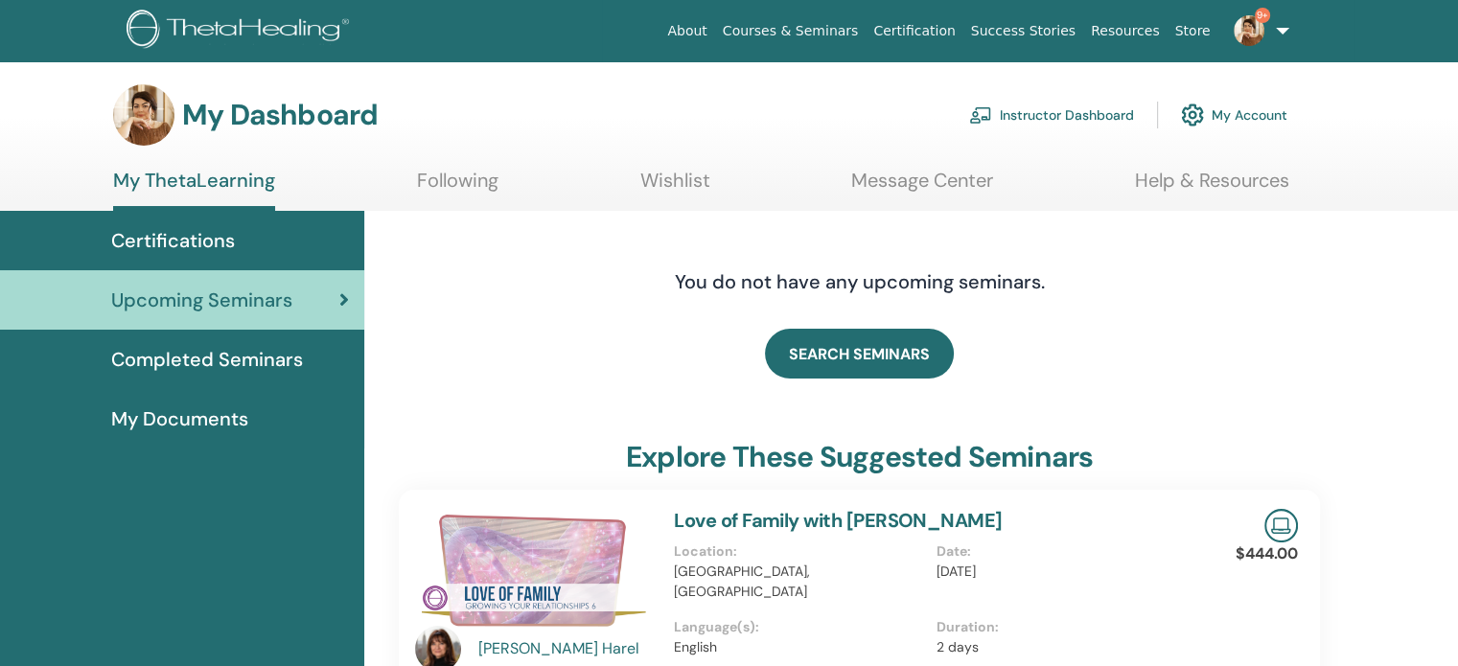
click at [1039, 112] on link "Instructor Dashboard" at bounding box center [1051, 115] width 165 height 42
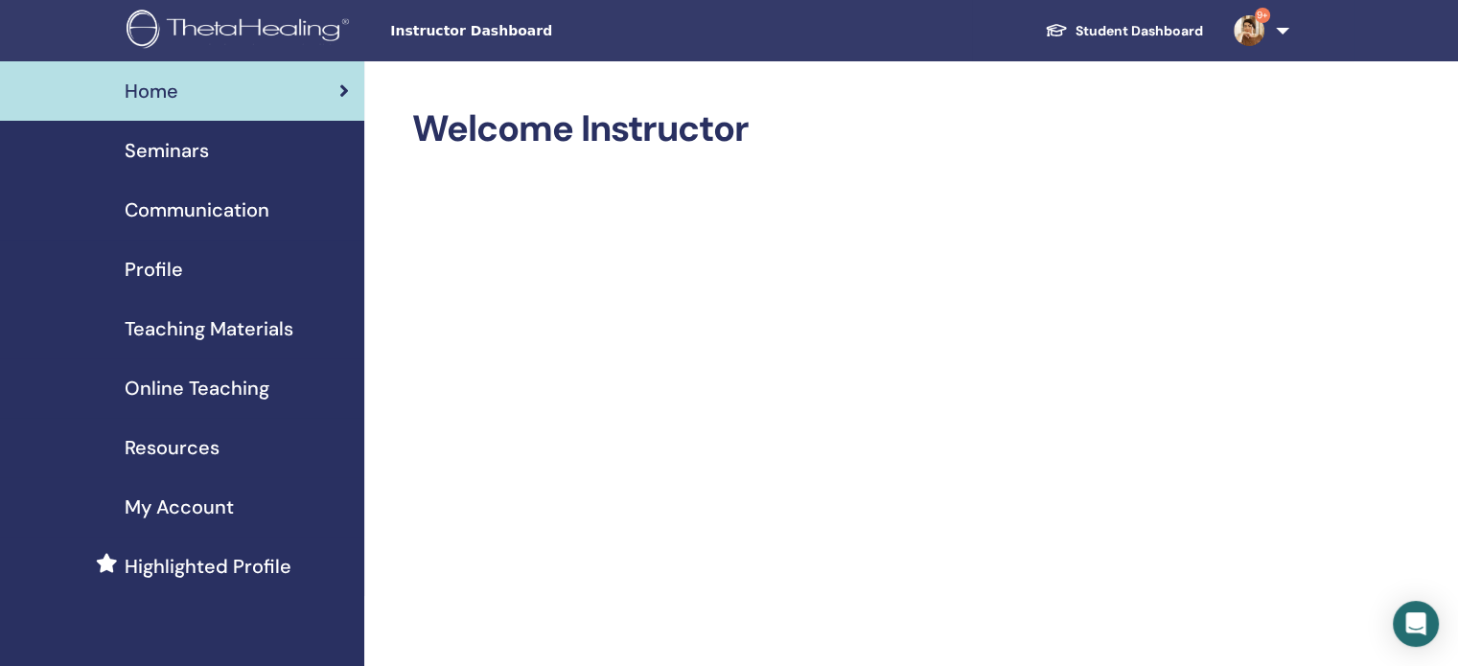
click at [157, 144] on span "Seminars" at bounding box center [167, 150] width 84 height 29
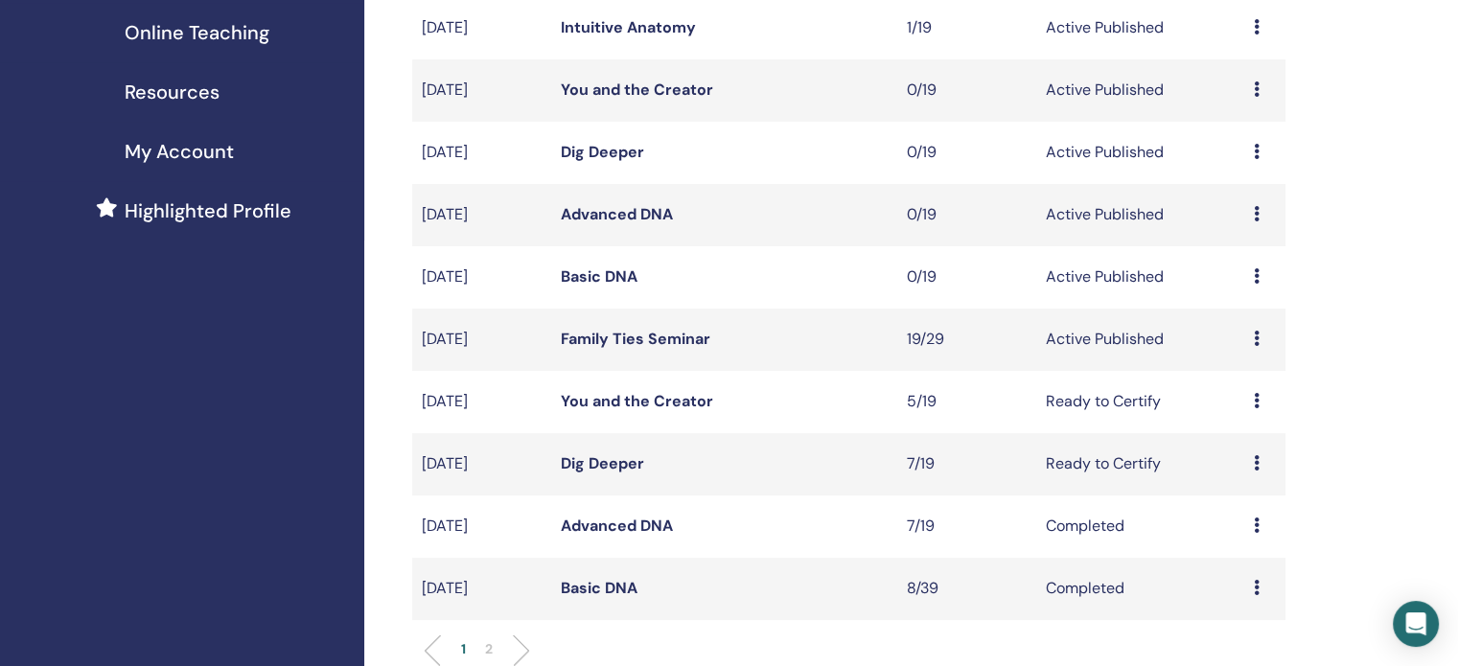
scroll to position [383, 0]
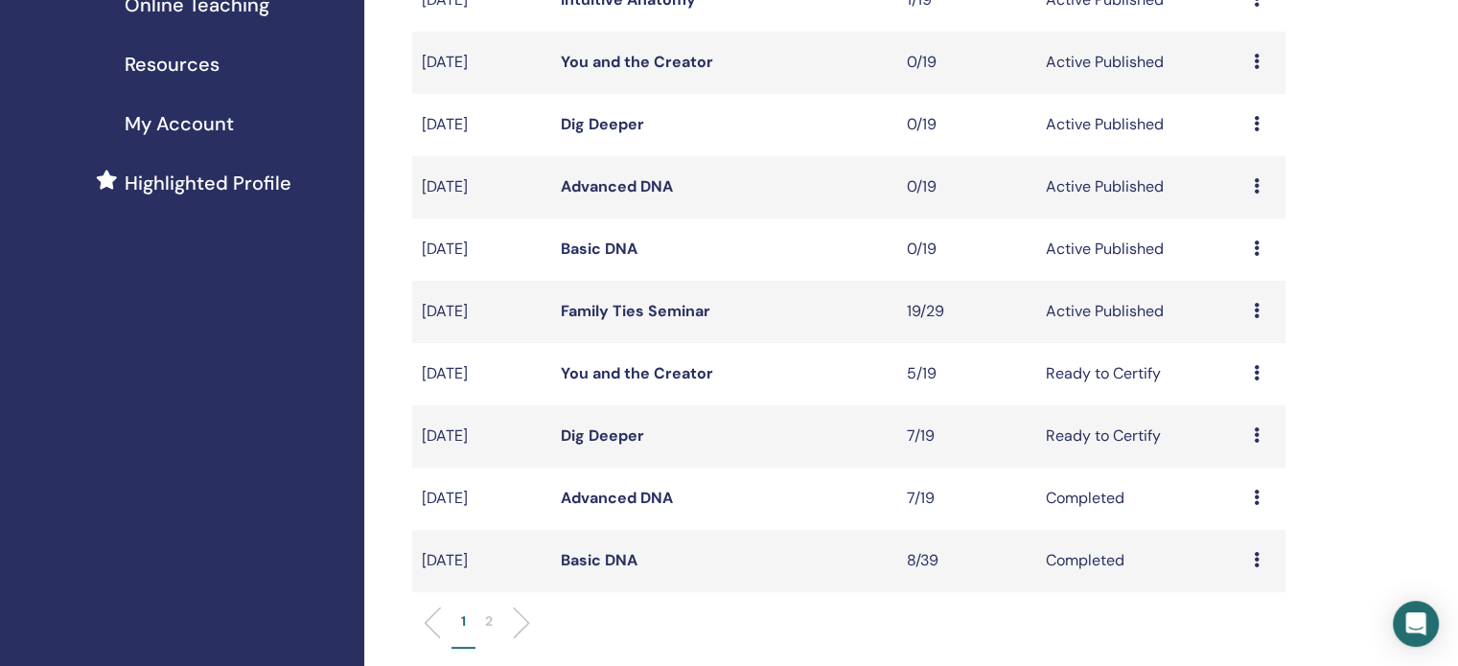
click at [688, 313] on link "Family Ties Seminar" at bounding box center [636, 311] width 150 height 20
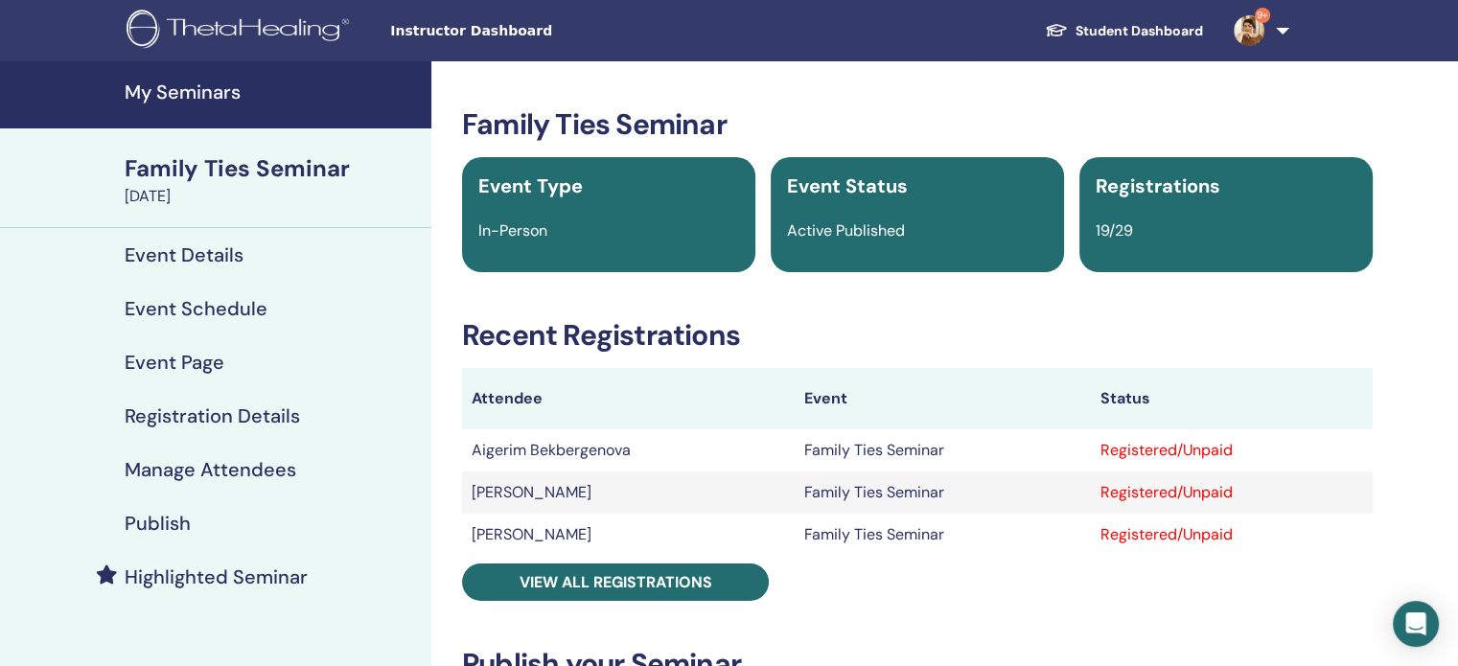
click at [151, 474] on h4 "Manage Attendees" at bounding box center [211, 469] width 172 height 23
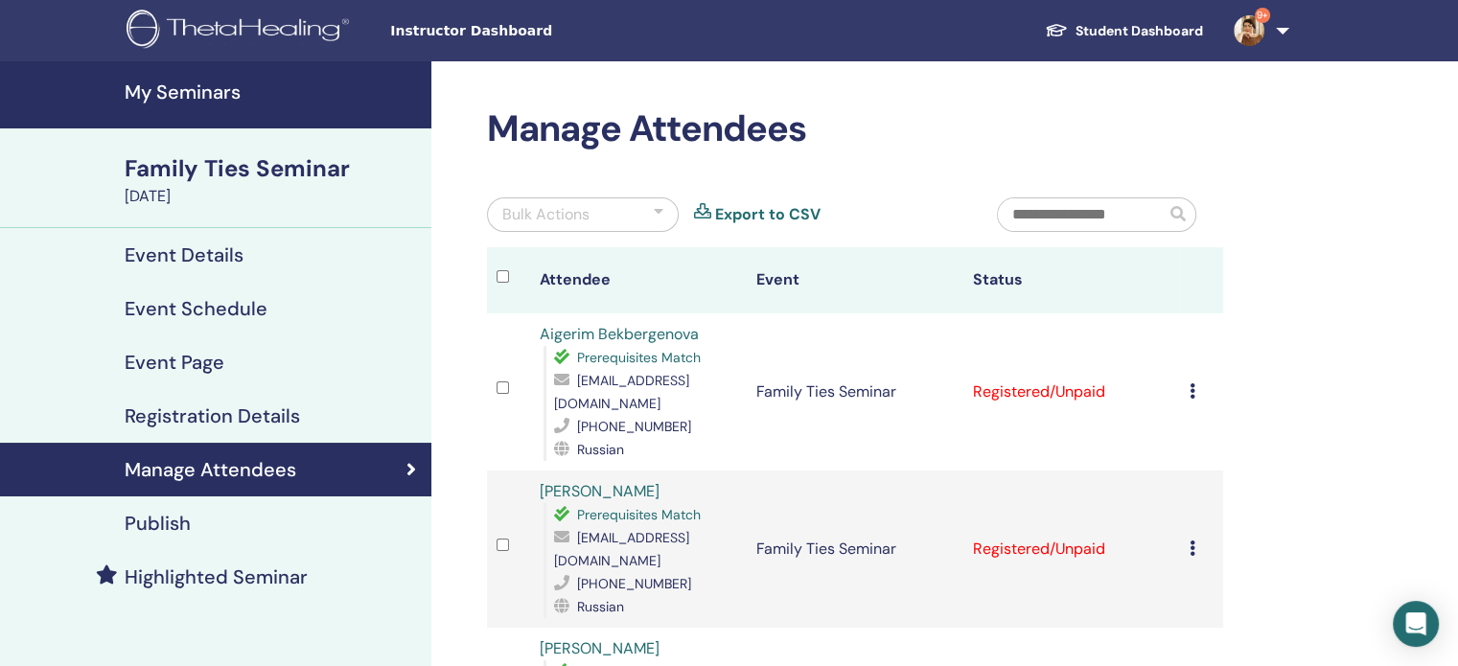
click at [1191, 389] on icon at bounding box center [1193, 390] width 6 height 15
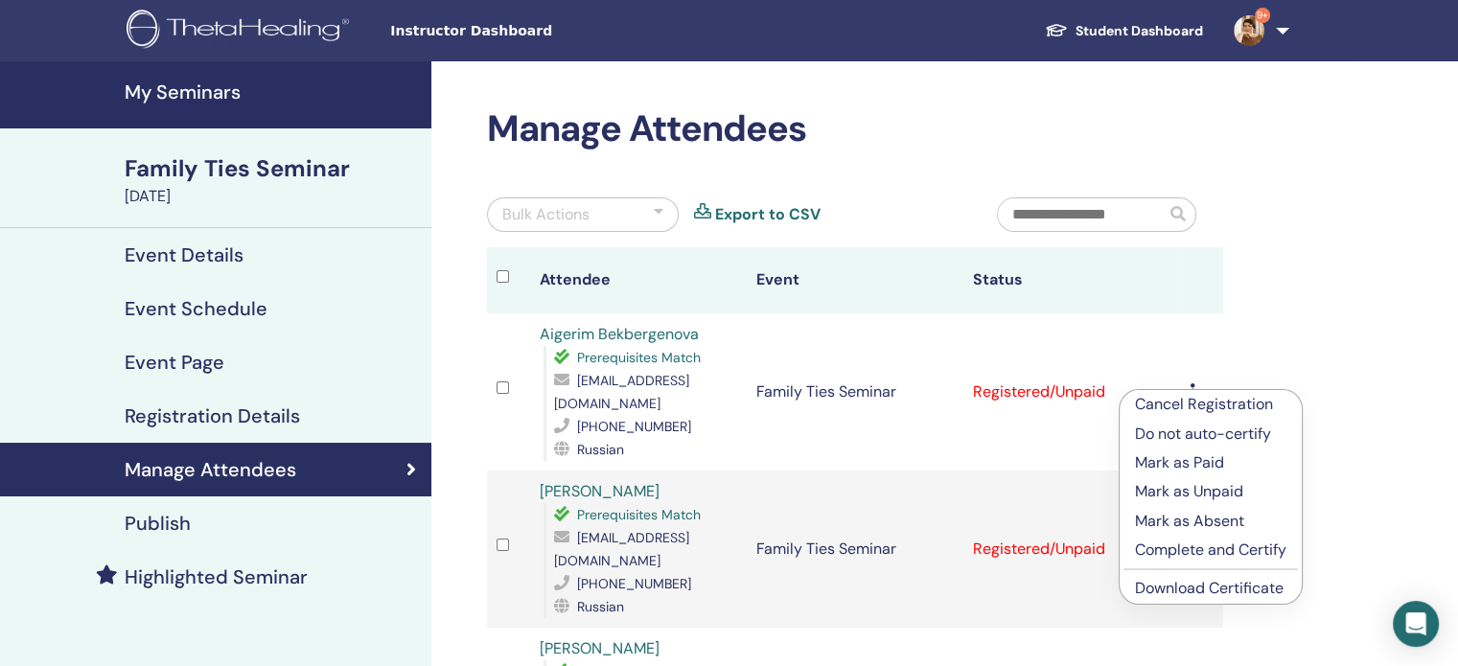
click at [1150, 590] on link "Download Certificate" at bounding box center [1209, 588] width 149 height 20
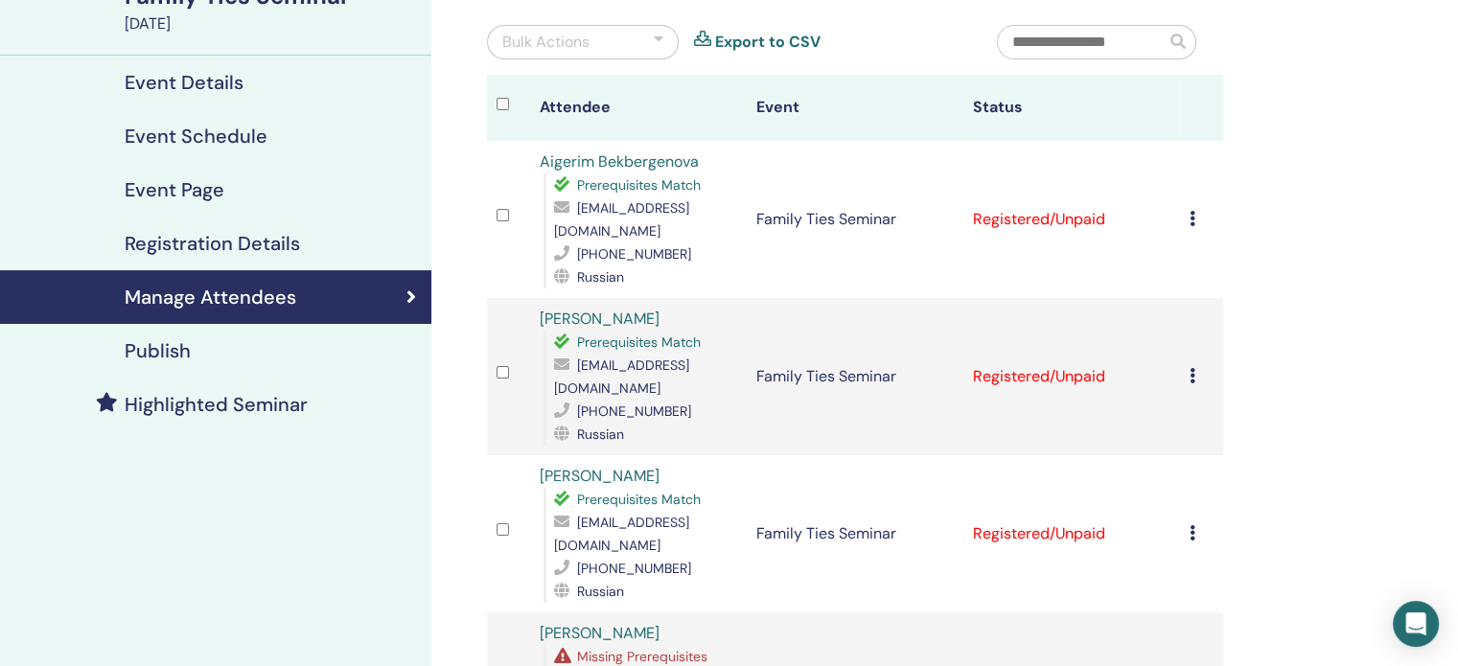
scroll to position [192, 0]
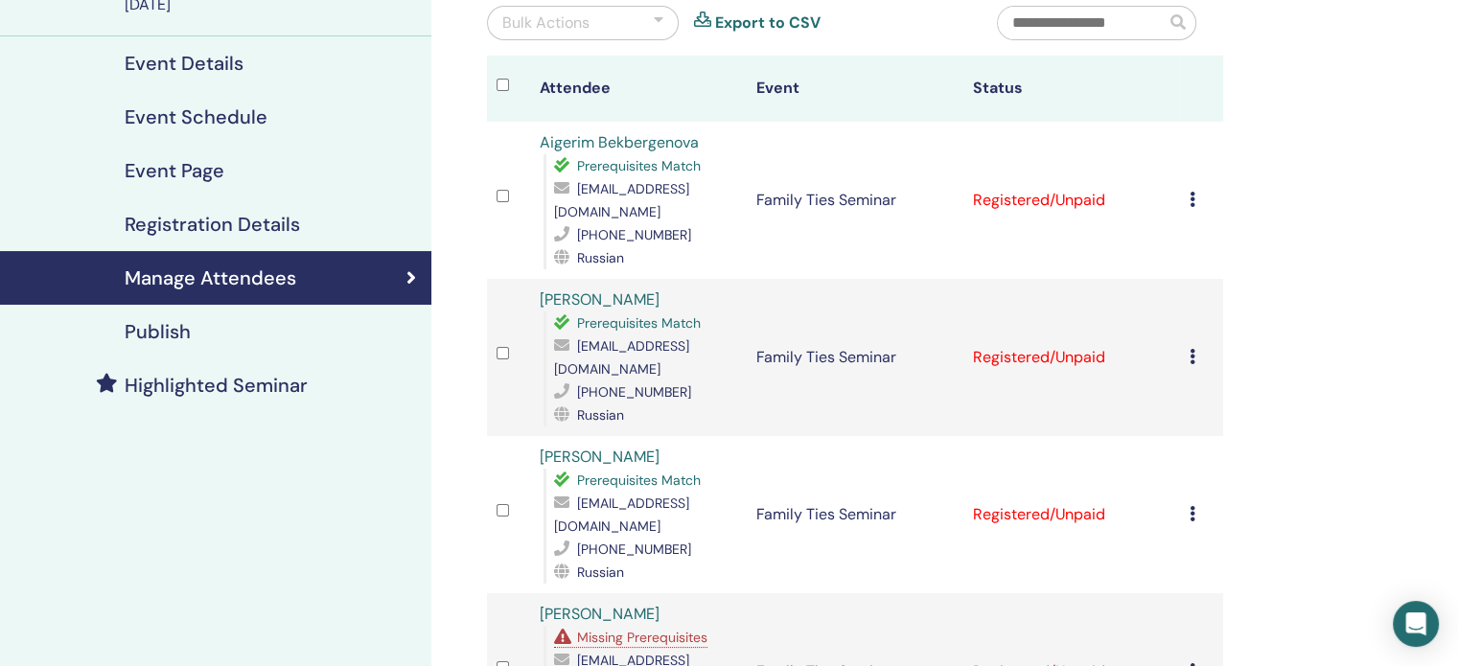
click at [1190, 349] on icon at bounding box center [1193, 356] width 6 height 15
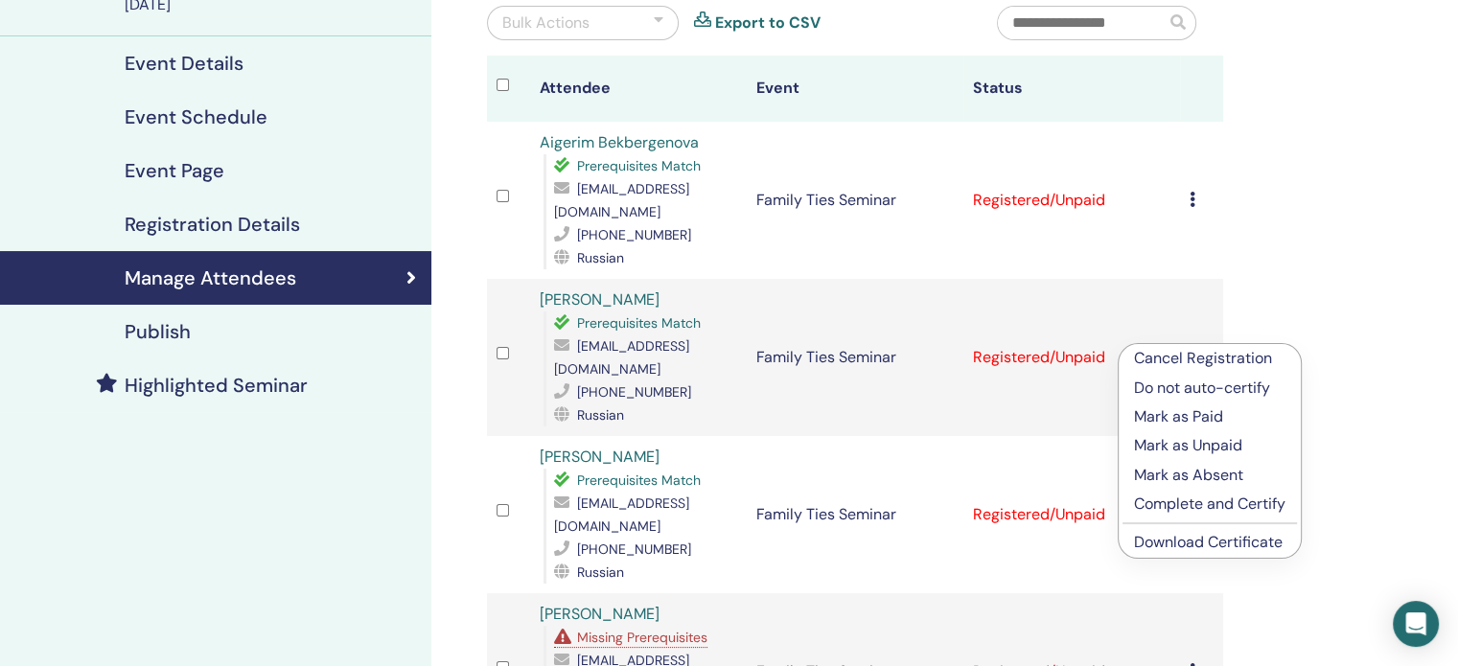
click at [1153, 542] on link "Download Certificate" at bounding box center [1208, 542] width 149 height 20
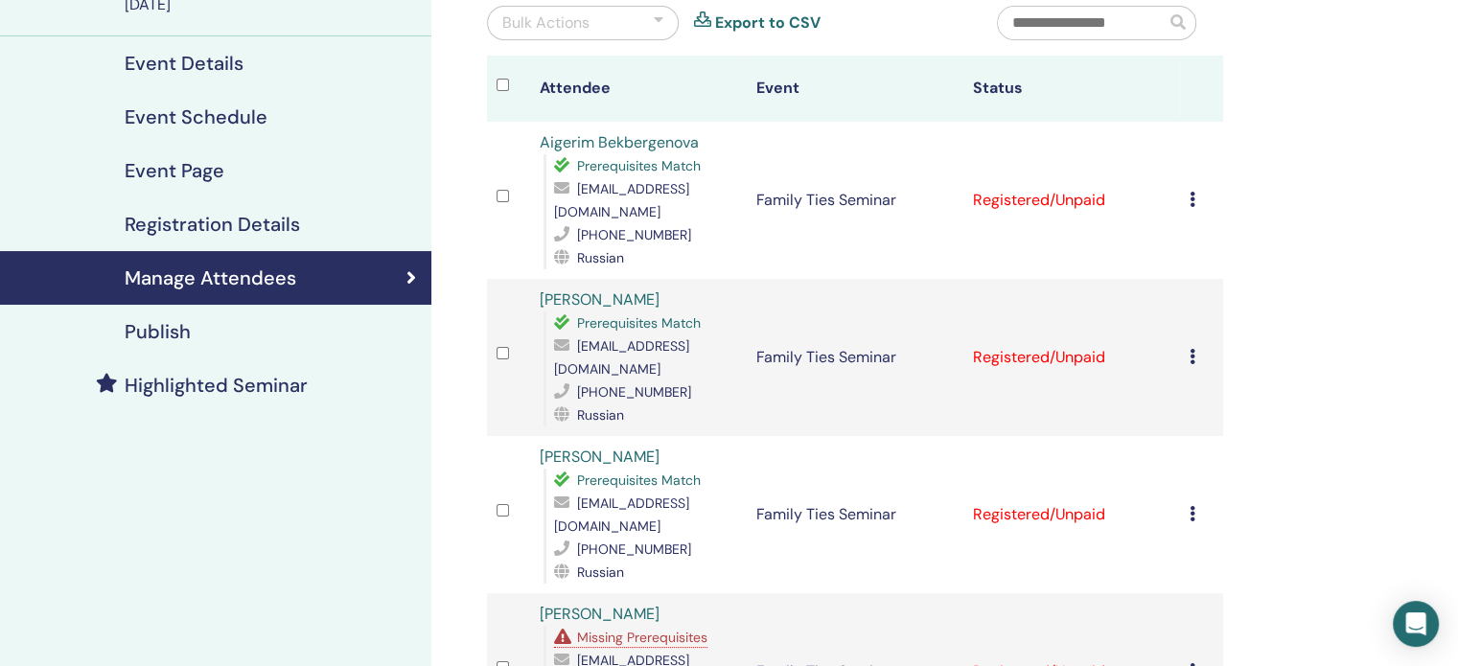
click at [1190, 506] on icon at bounding box center [1193, 513] width 6 height 15
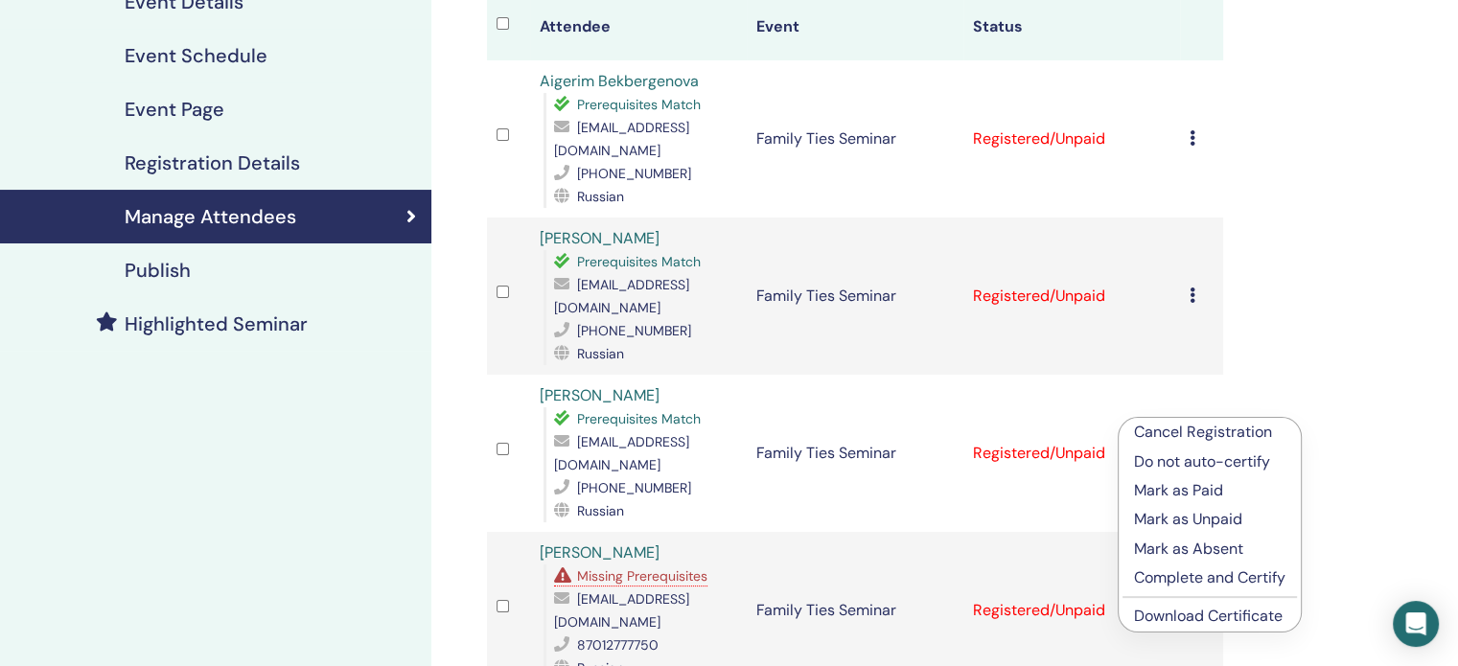
scroll to position [288, 0]
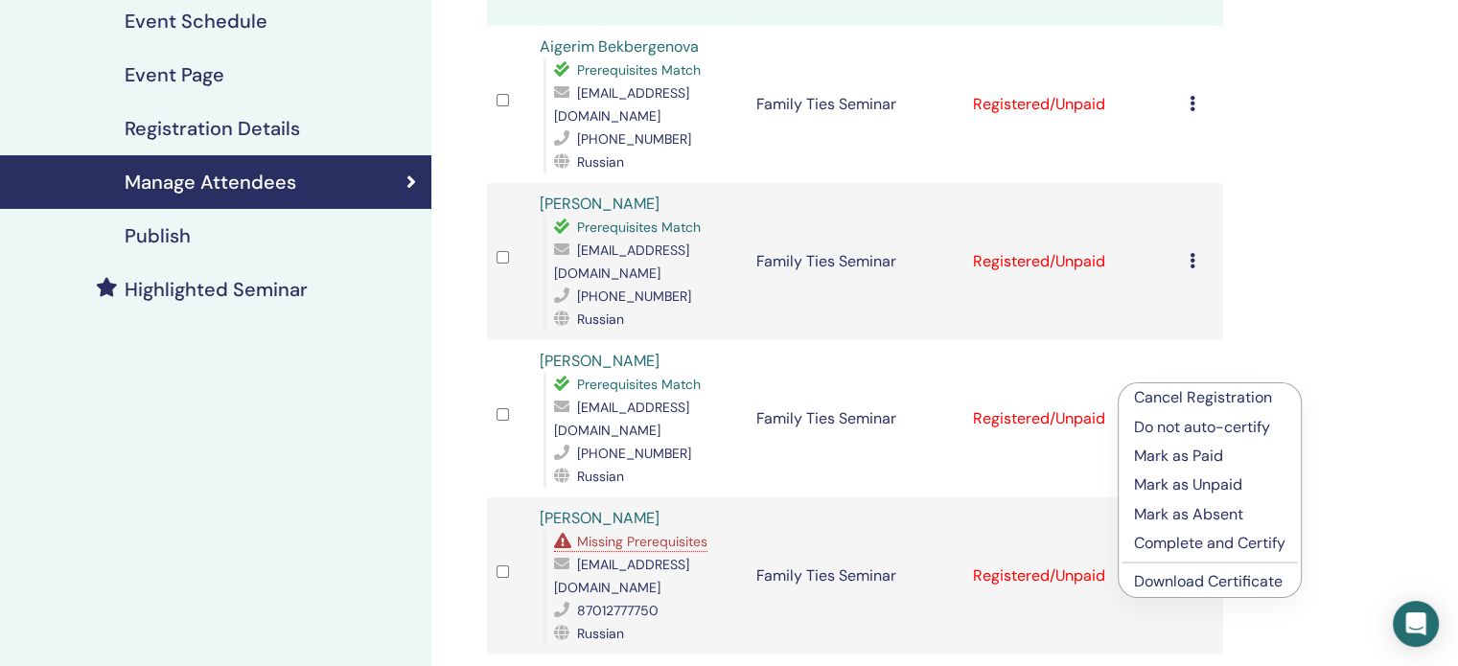
click at [1166, 578] on link "Download Certificate" at bounding box center [1208, 581] width 149 height 20
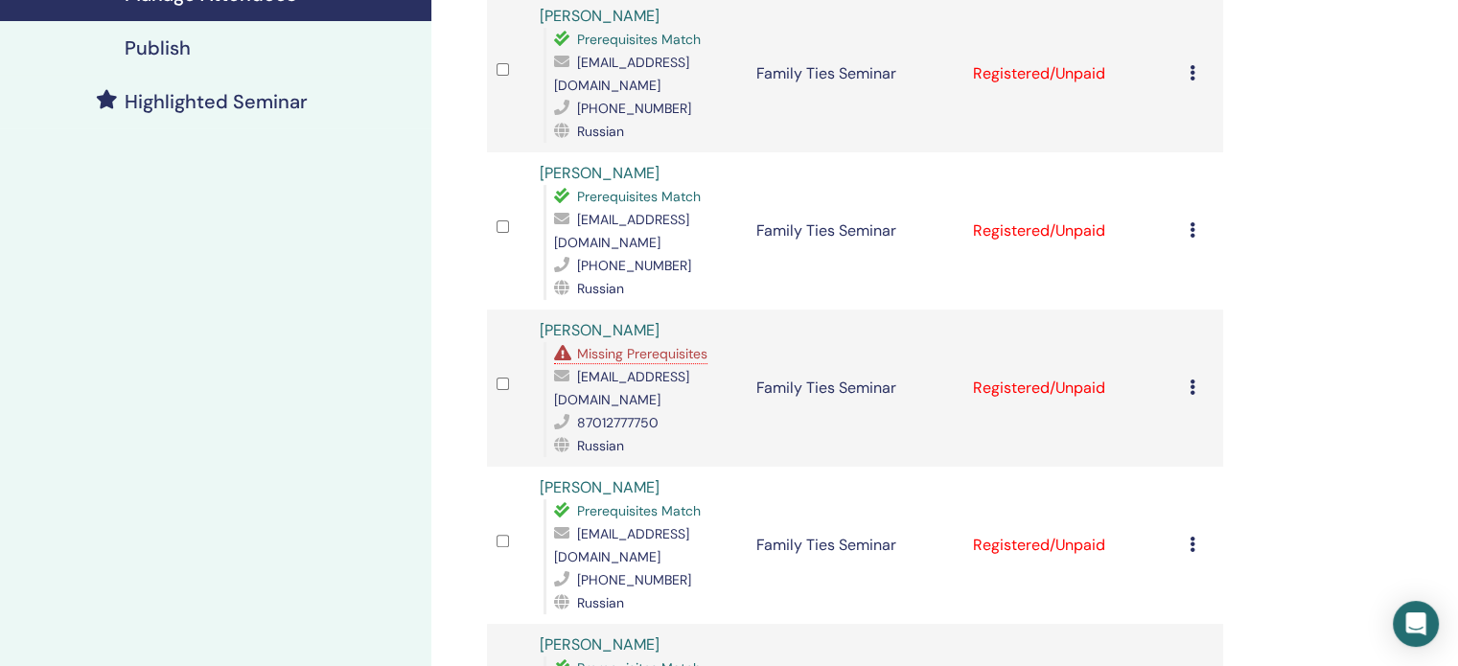
scroll to position [479, 0]
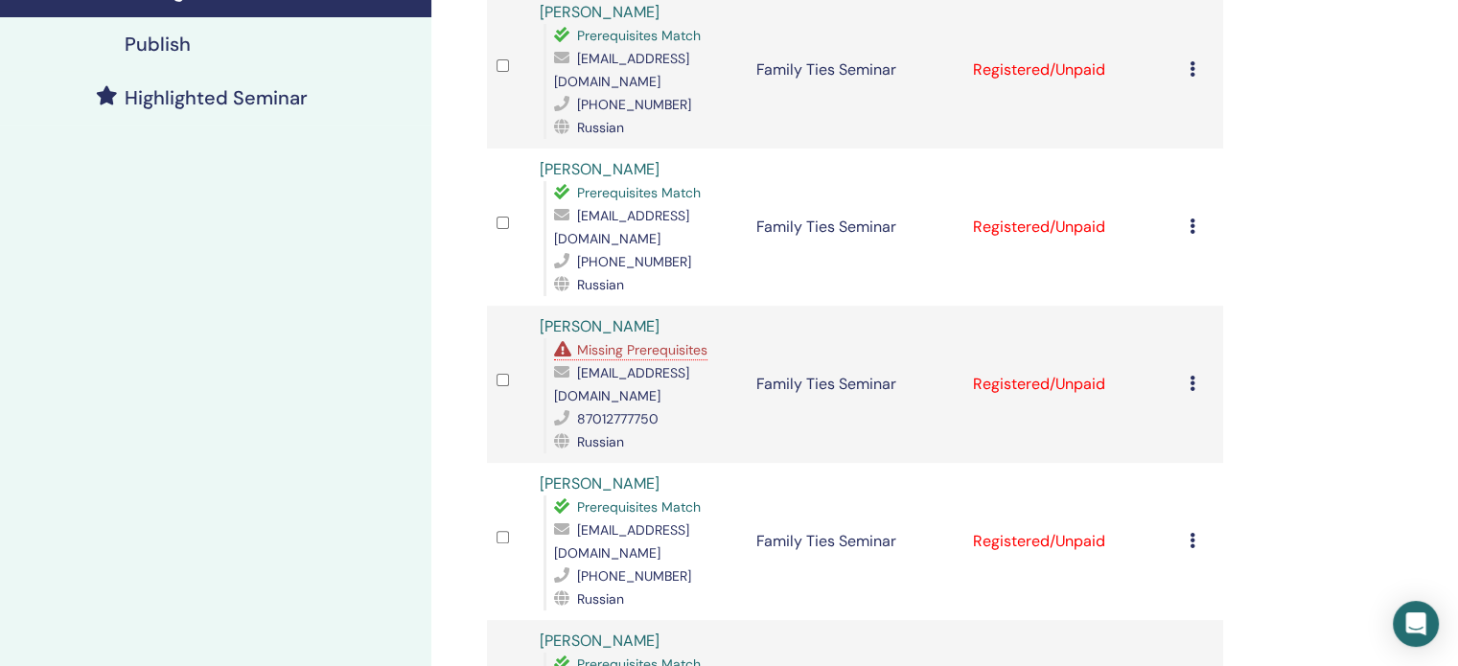
click at [1190, 376] on icon at bounding box center [1193, 383] width 6 height 15
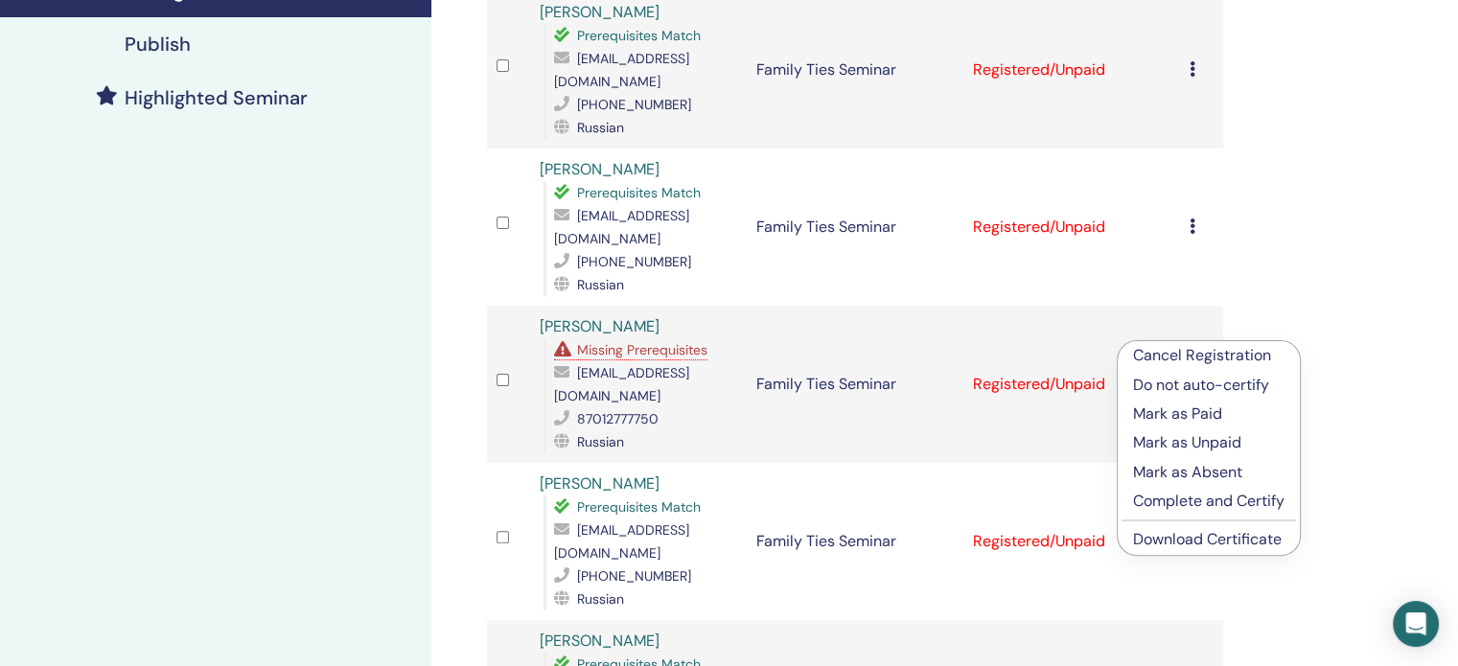
click at [1186, 542] on link "Download Certificate" at bounding box center [1207, 539] width 149 height 20
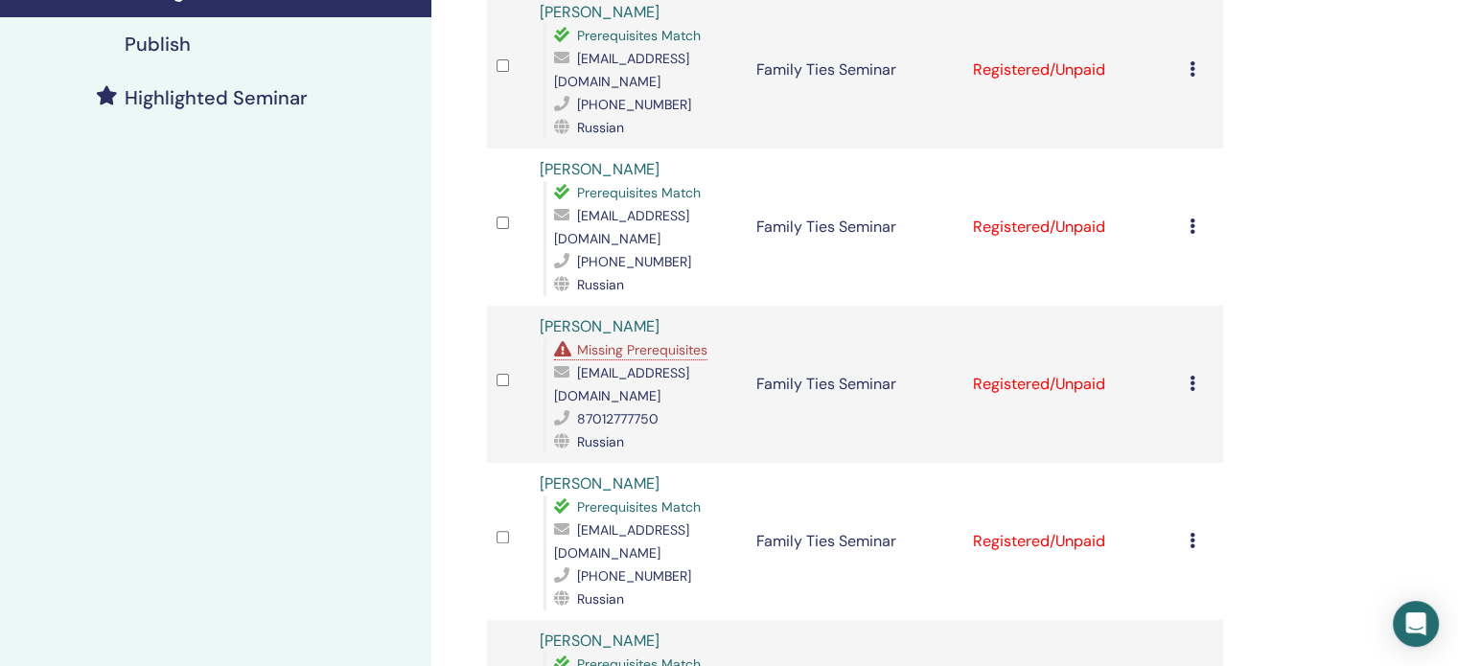
click at [1192, 533] on icon at bounding box center [1193, 540] width 6 height 15
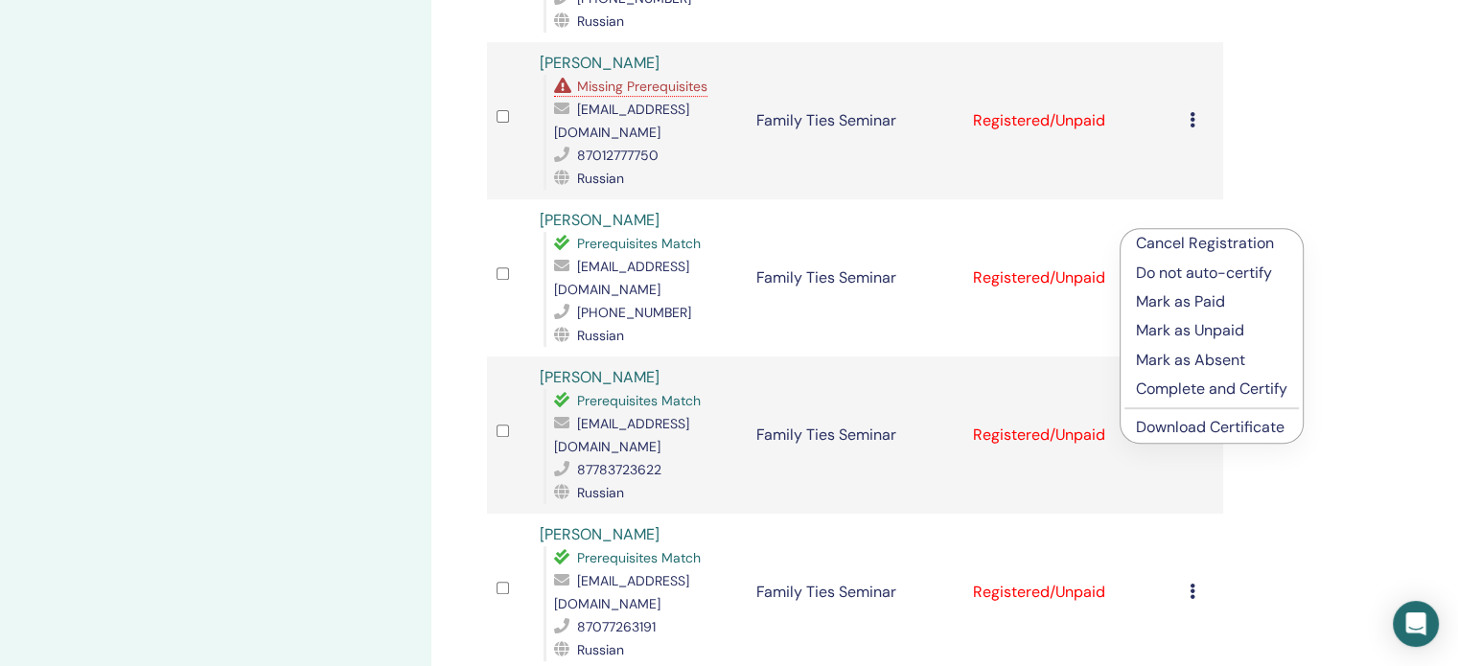
scroll to position [767, 0]
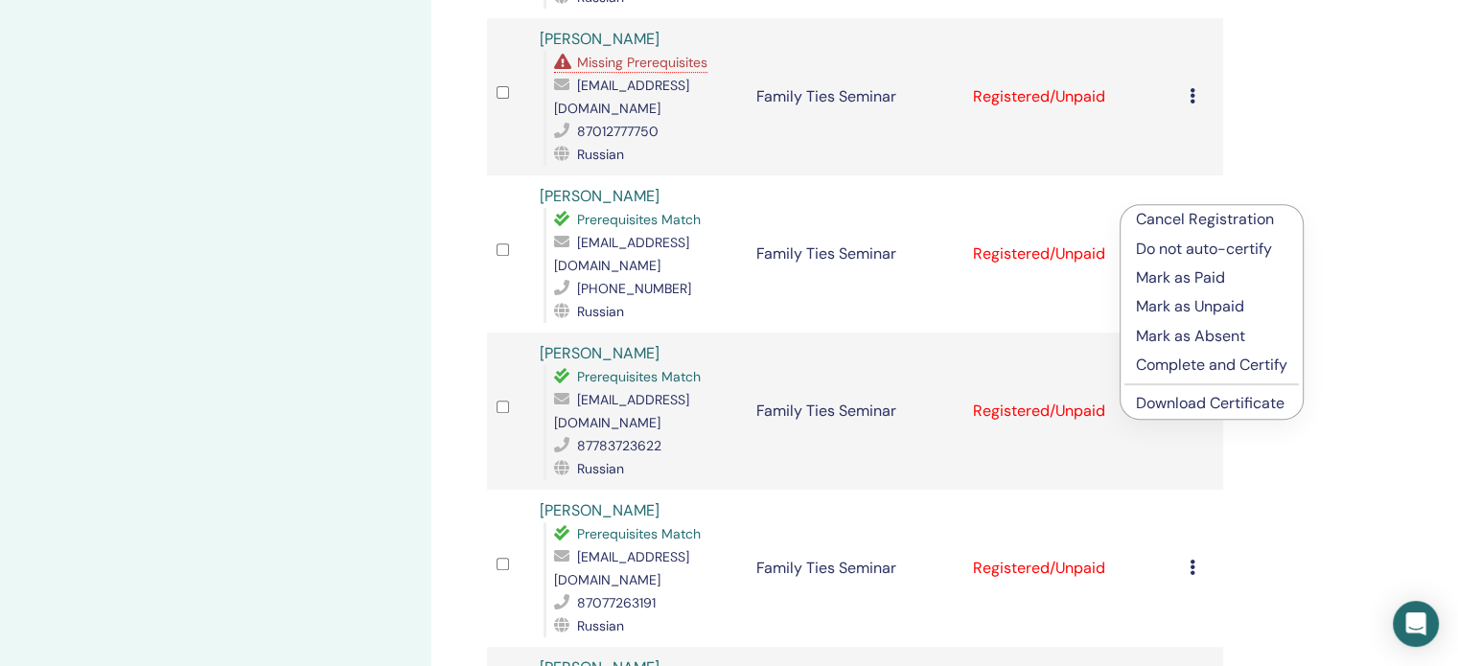
click at [1203, 405] on link "Download Certificate" at bounding box center [1210, 403] width 149 height 20
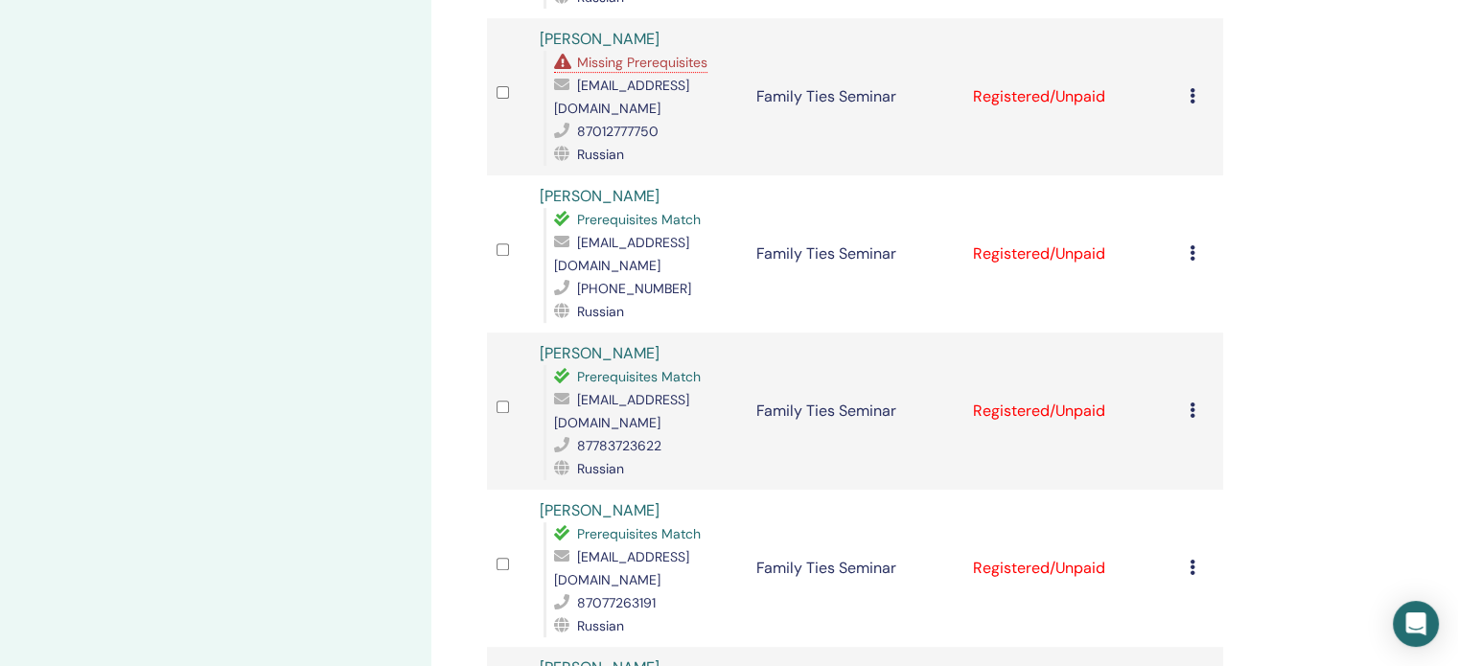
click at [1192, 403] on icon at bounding box center [1193, 410] width 6 height 15
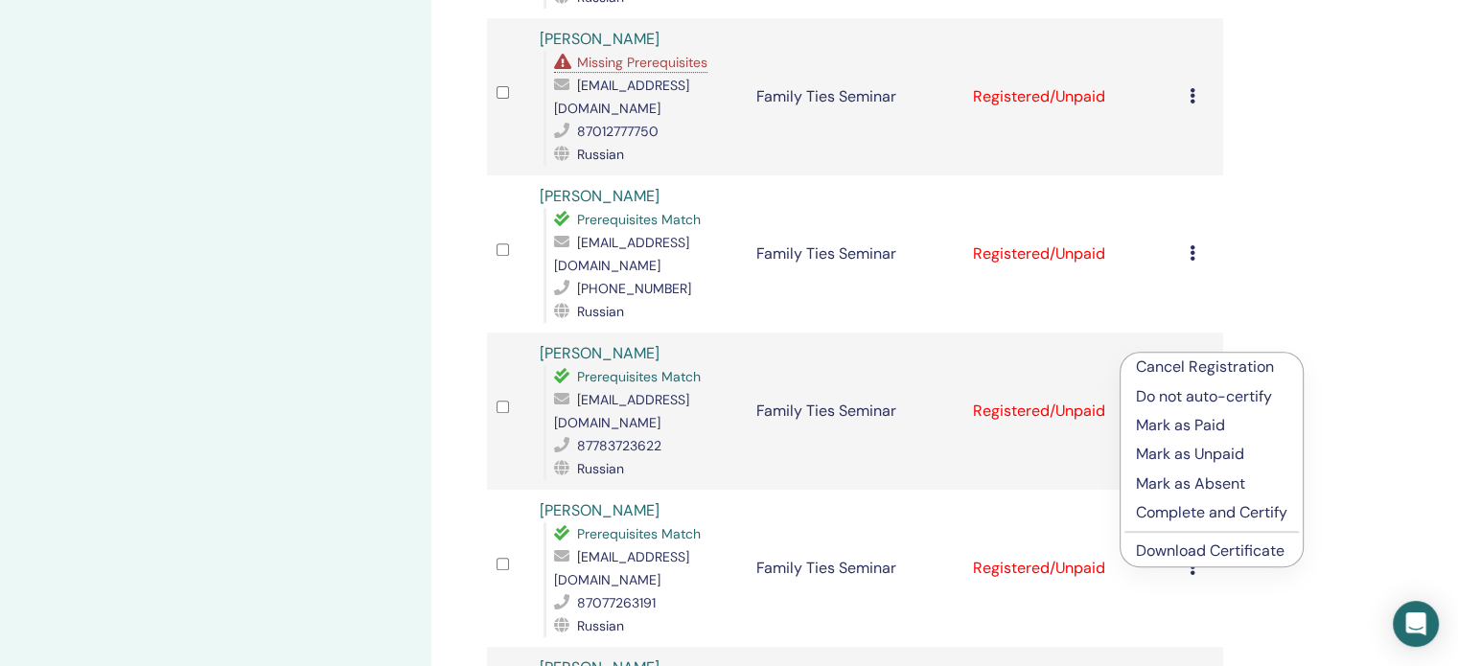
click at [1196, 549] on link "Download Certificate" at bounding box center [1210, 551] width 149 height 20
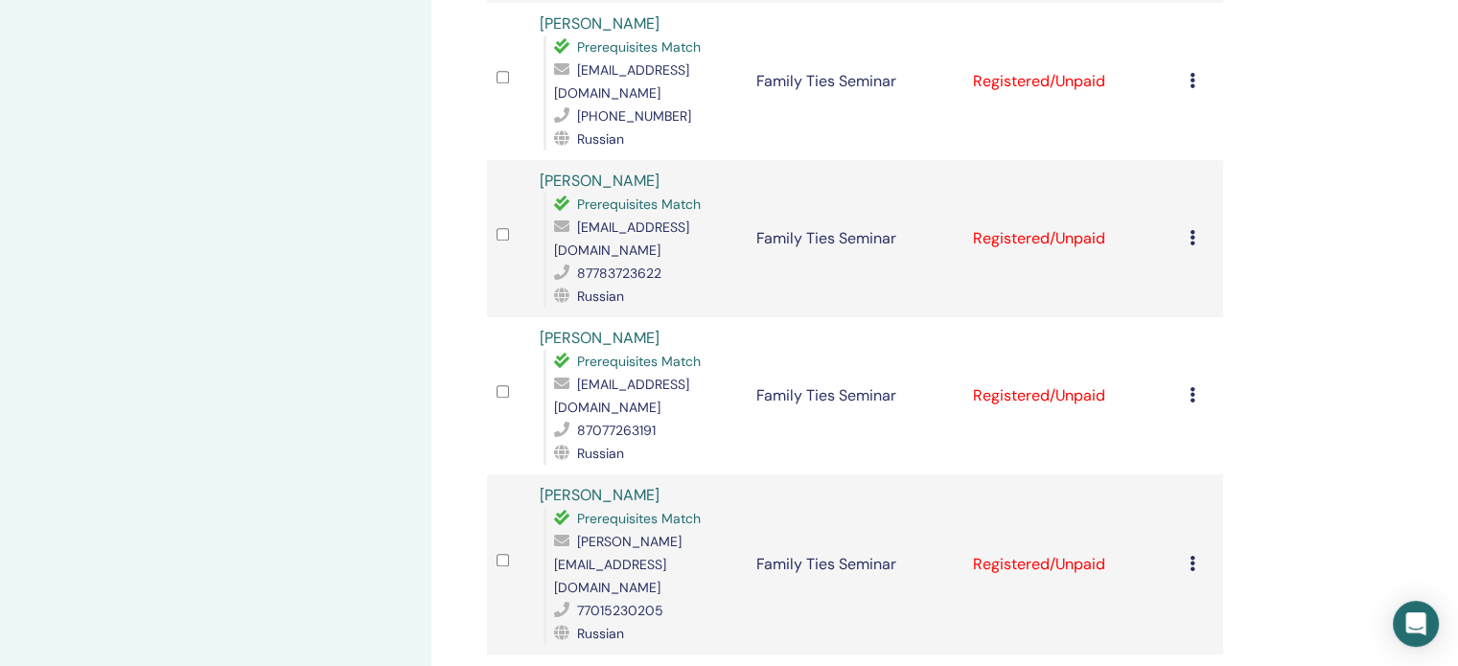
scroll to position [959, 0]
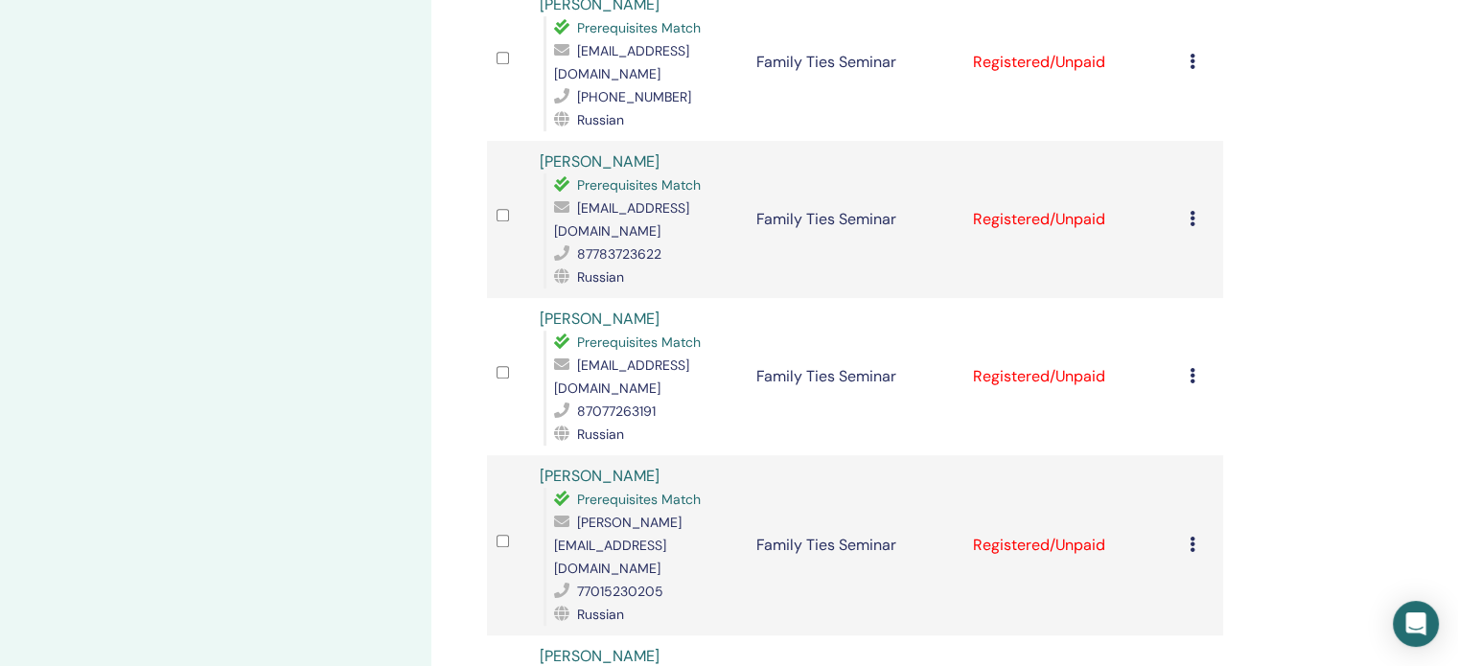
click at [1190, 368] on icon at bounding box center [1193, 375] width 6 height 15
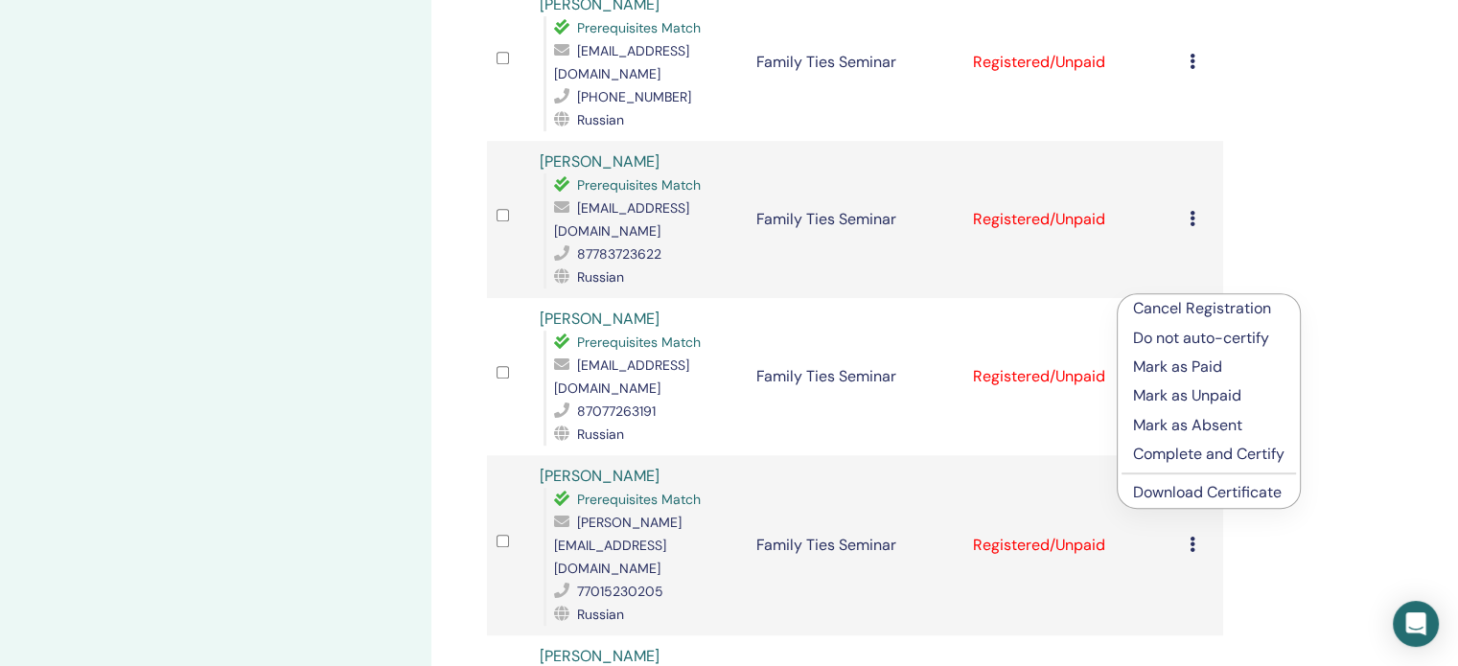
click at [1156, 492] on link "Download Certificate" at bounding box center [1207, 492] width 149 height 20
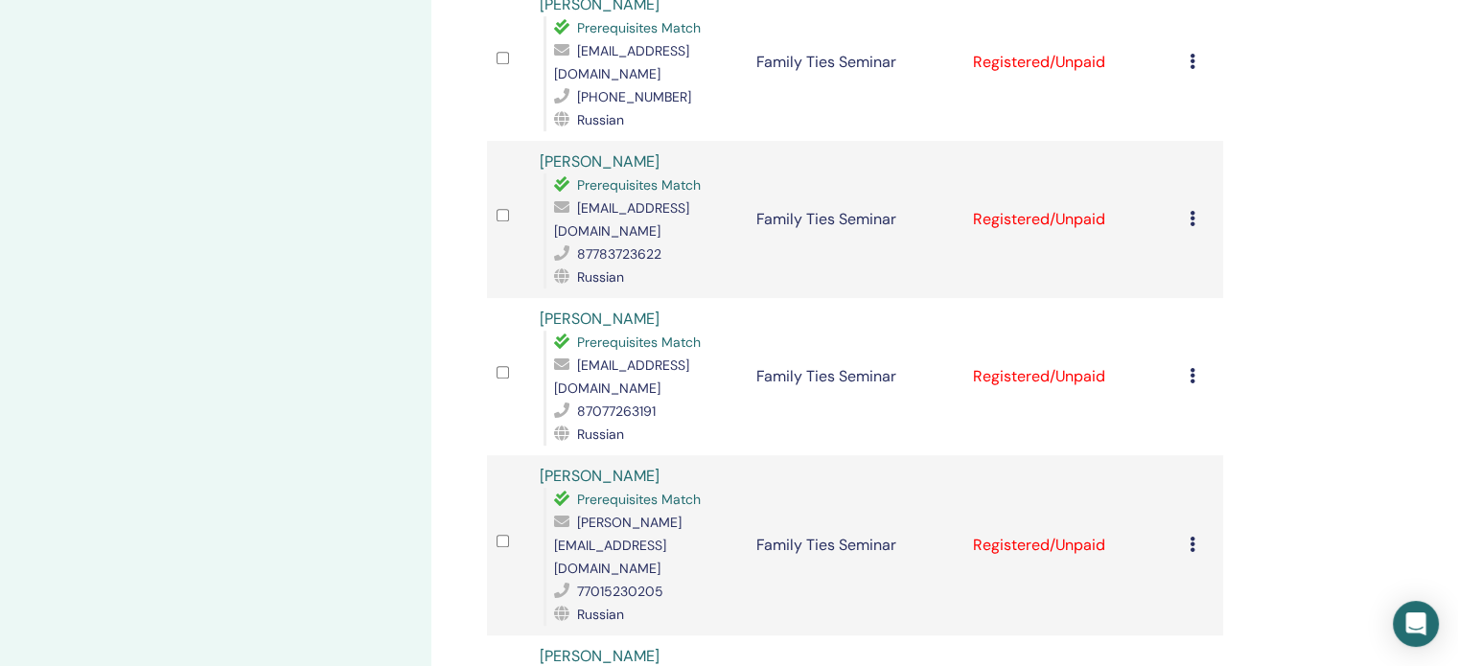
click at [1192, 537] on icon at bounding box center [1193, 544] width 6 height 15
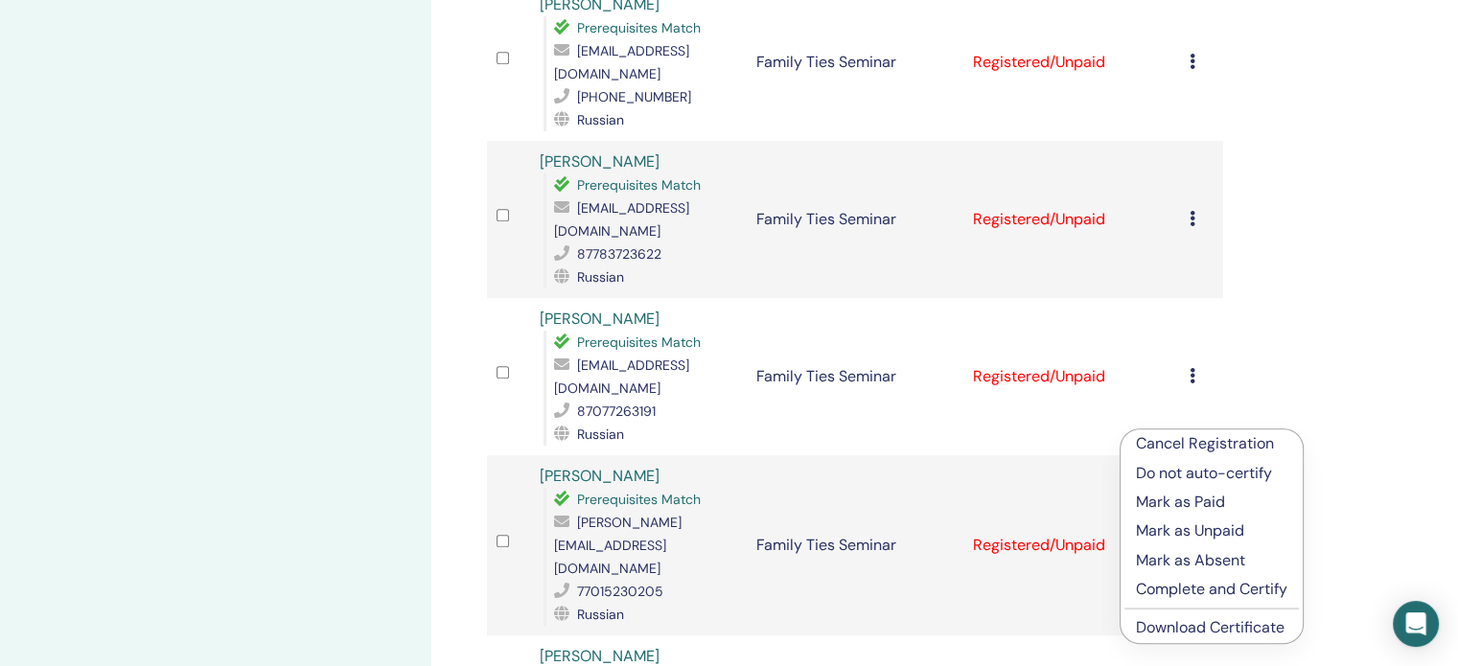
click at [1174, 628] on link "Download Certificate" at bounding box center [1210, 627] width 149 height 20
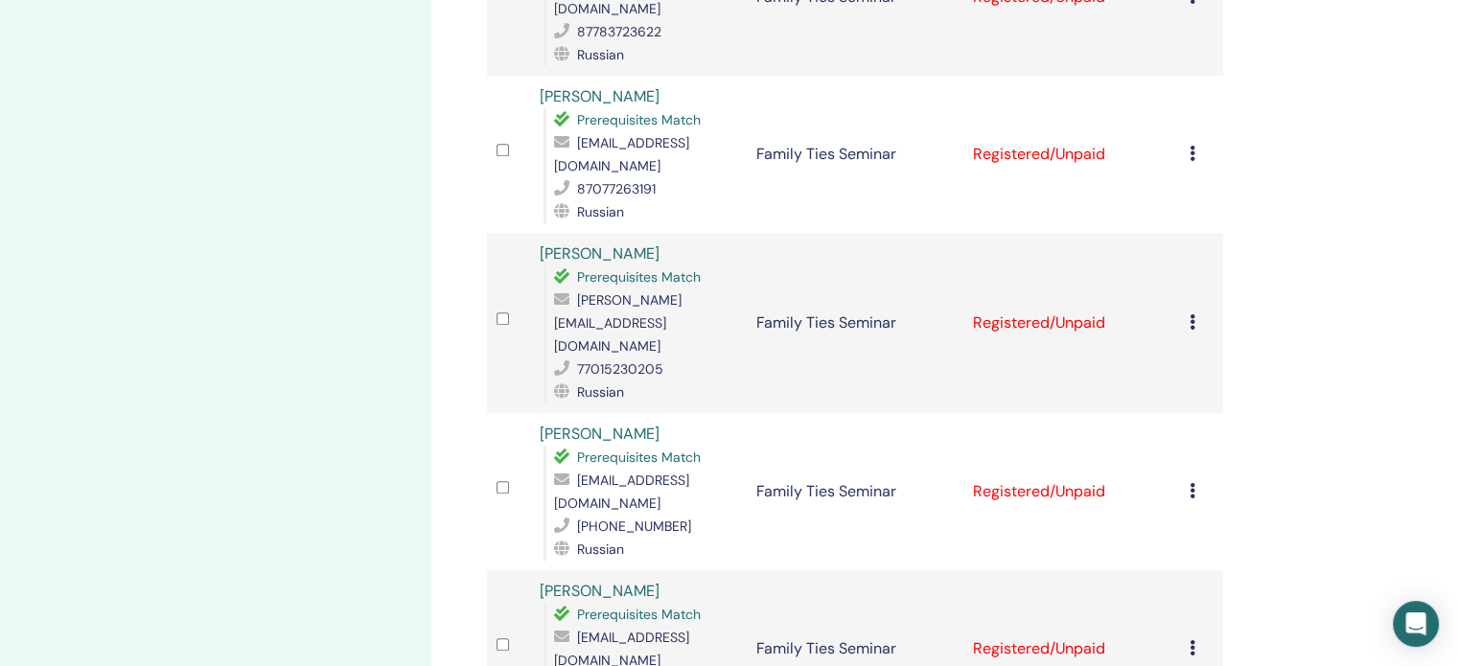
scroll to position [1246, 0]
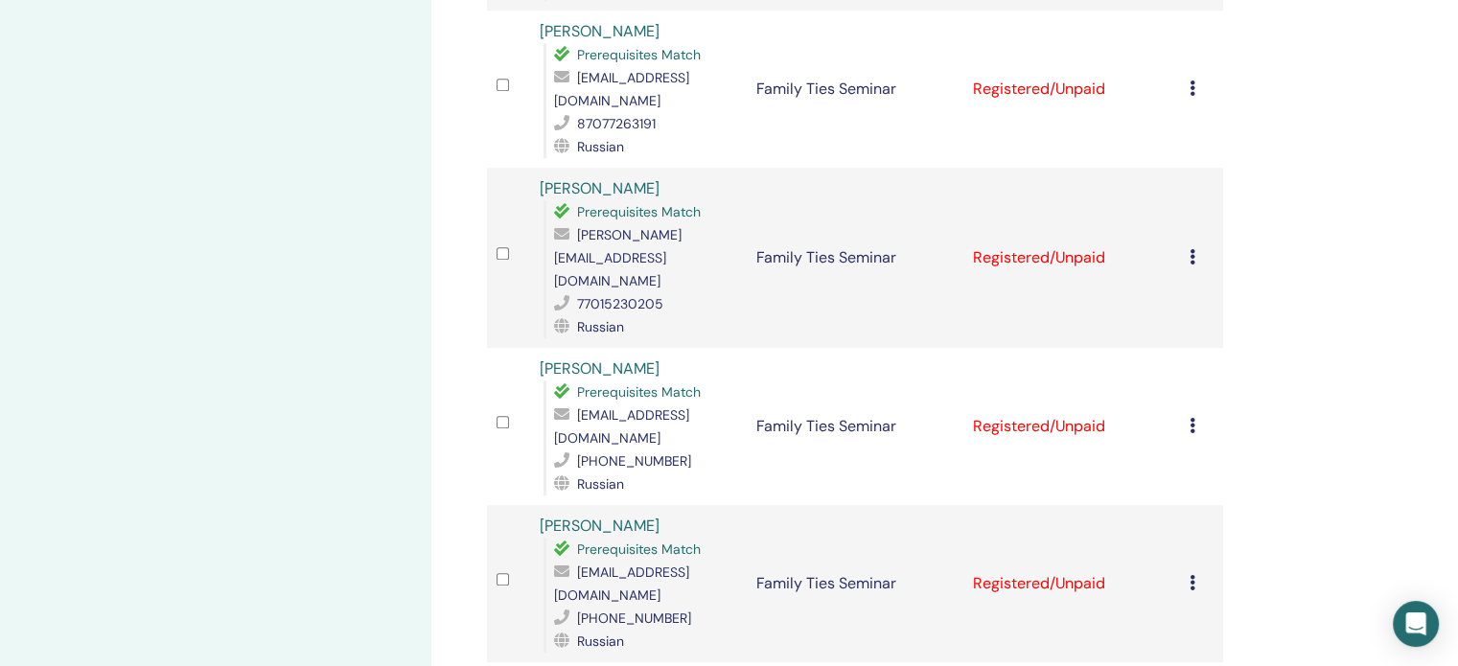
click at [1190, 418] on icon at bounding box center [1193, 425] width 6 height 15
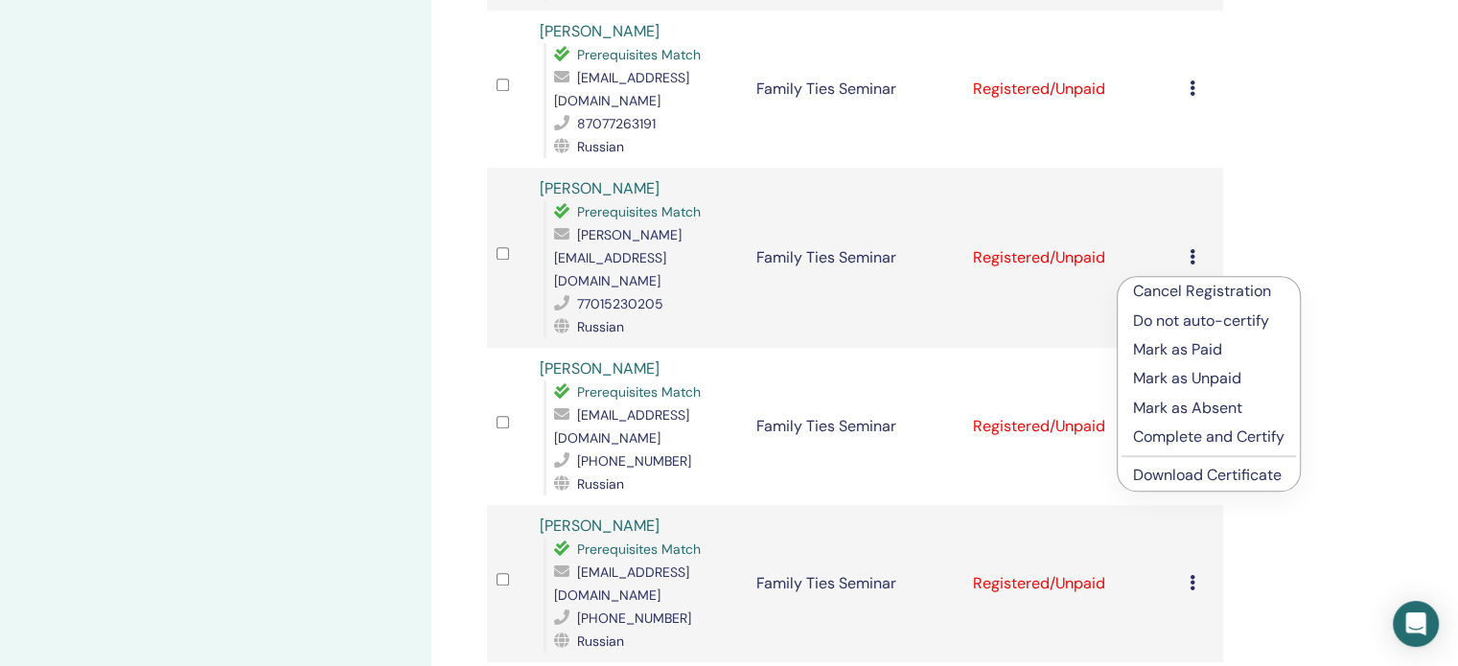
click at [1166, 477] on link "Download Certificate" at bounding box center [1207, 475] width 149 height 20
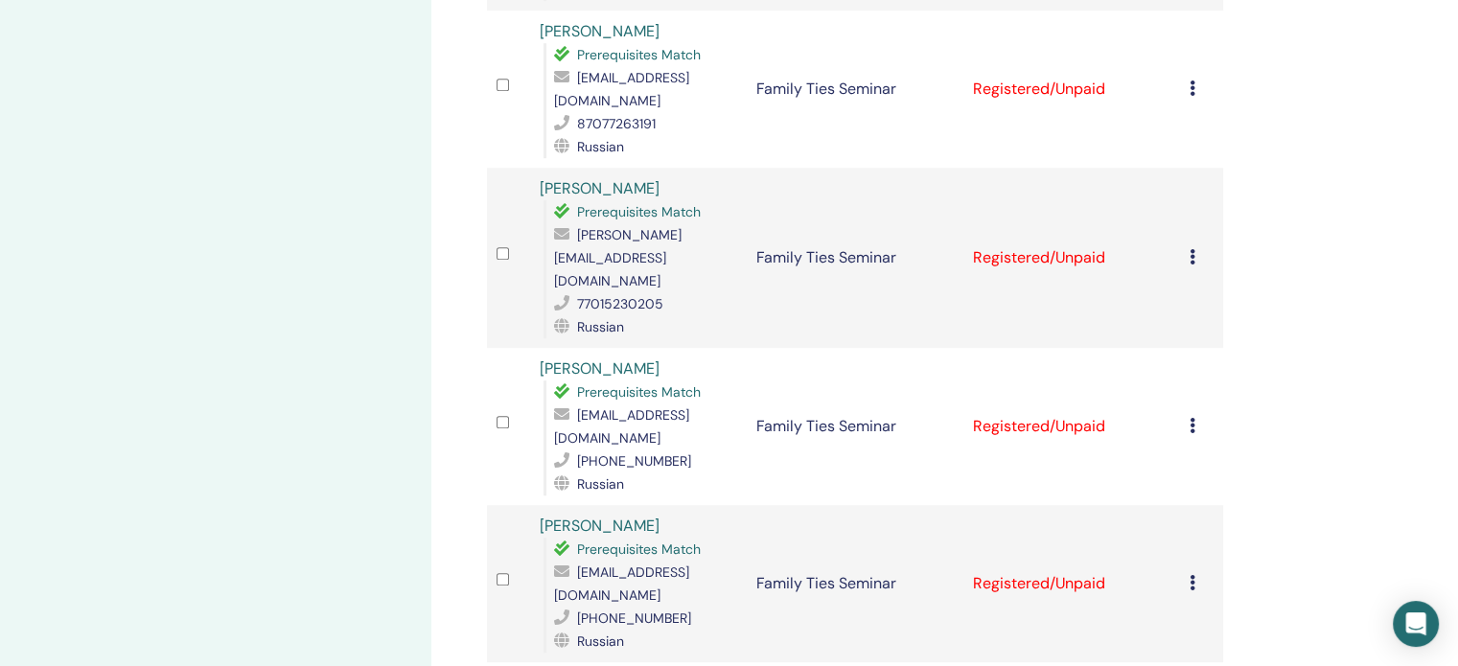
click at [1192, 575] on icon at bounding box center [1193, 582] width 6 height 15
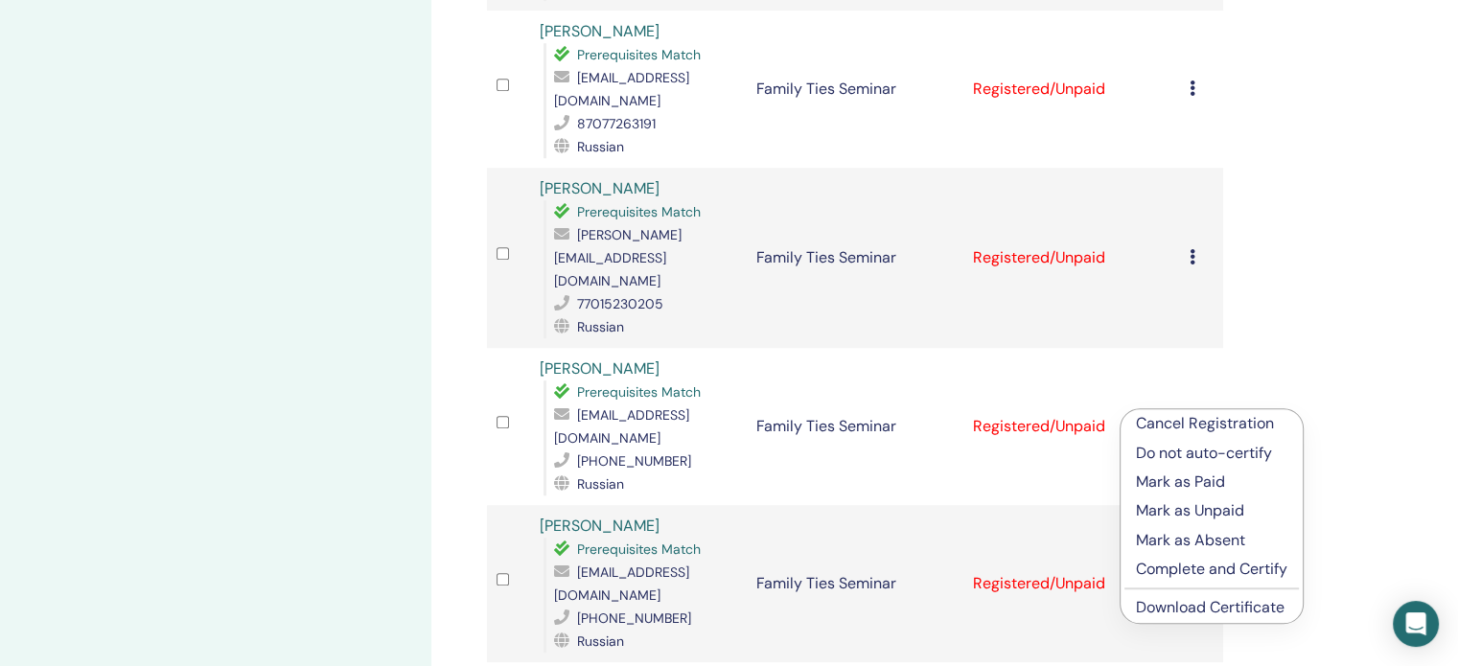
click at [1161, 605] on link "Download Certificate" at bounding box center [1210, 607] width 149 height 20
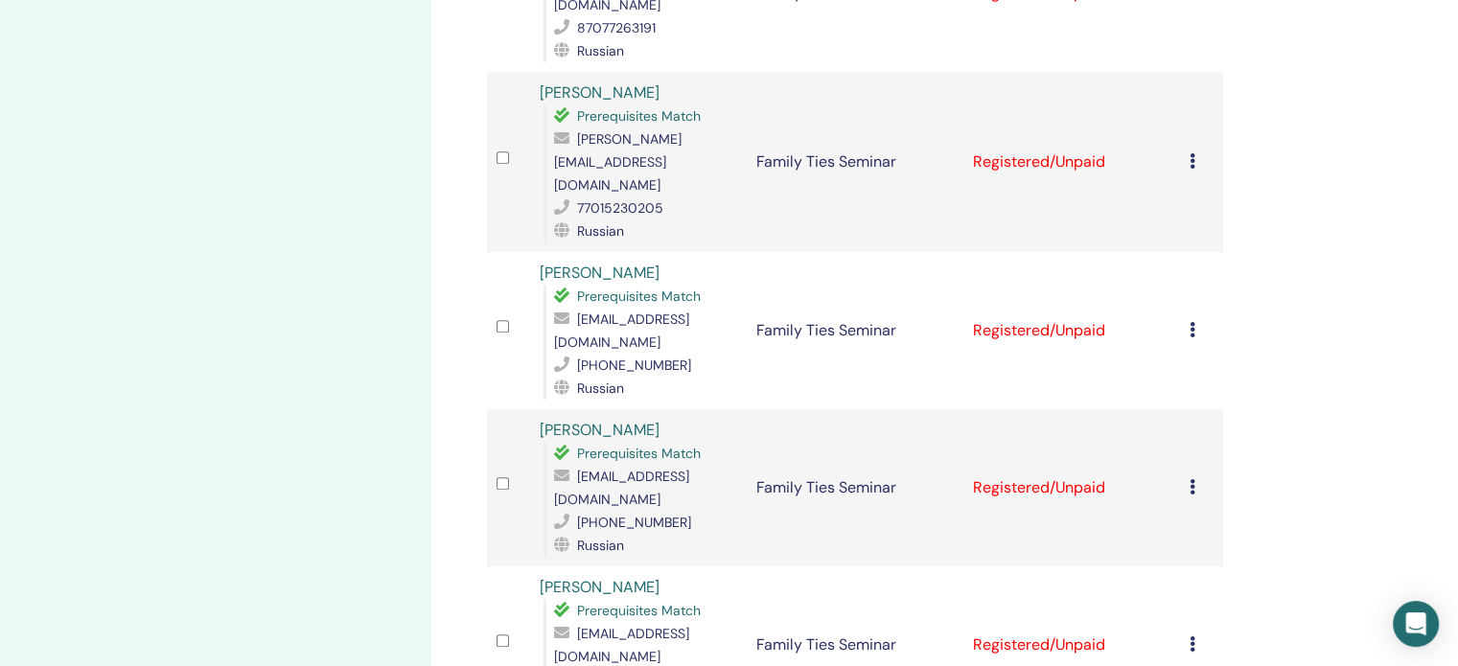
scroll to position [1438, 0]
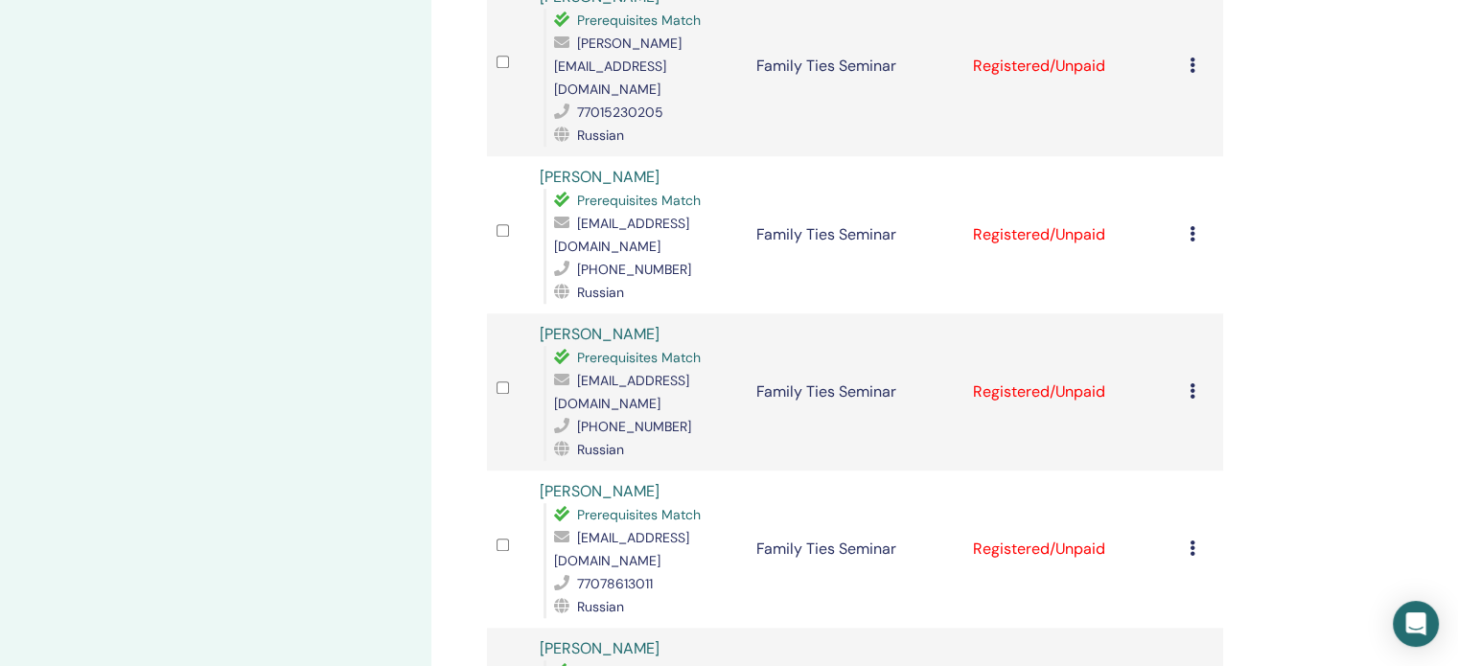
click at [1193, 541] on icon at bounding box center [1193, 548] width 6 height 15
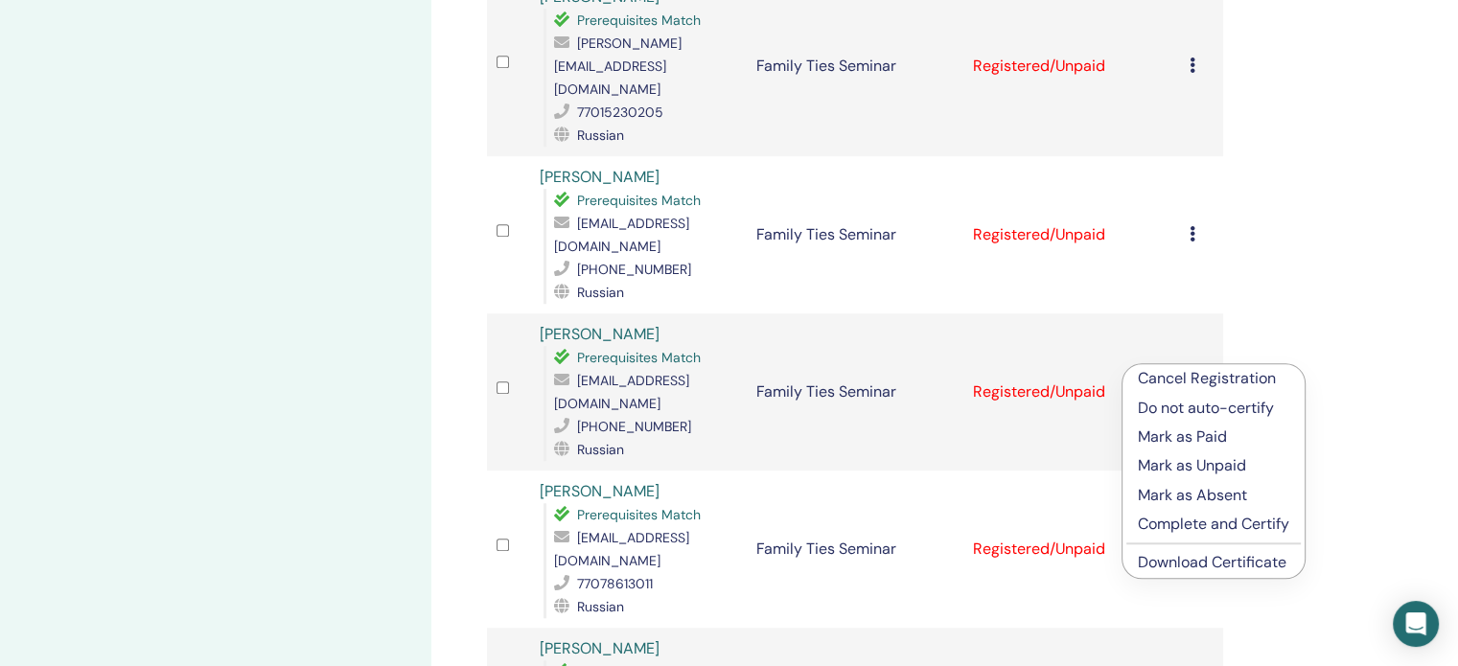
click at [1178, 557] on link "Download Certificate" at bounding box center [1212, 562] width 149 height 20
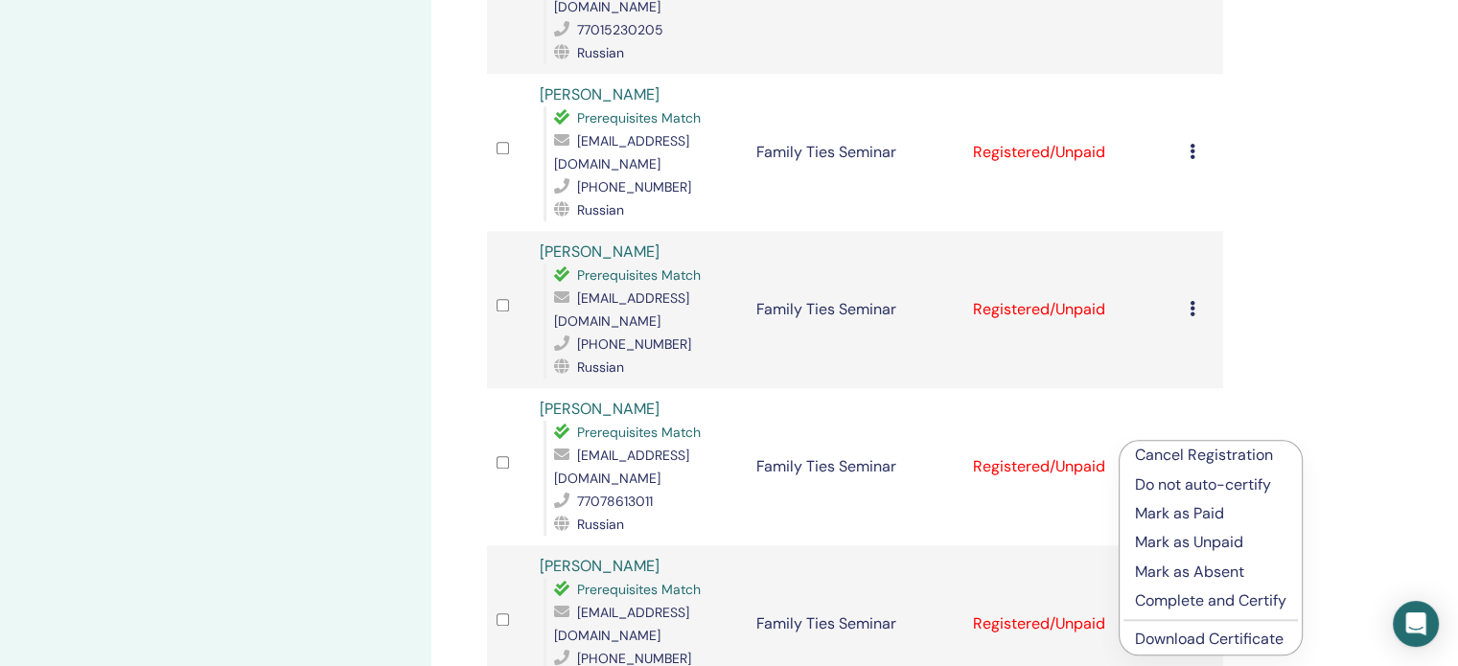
scroll to position [1630, 0]
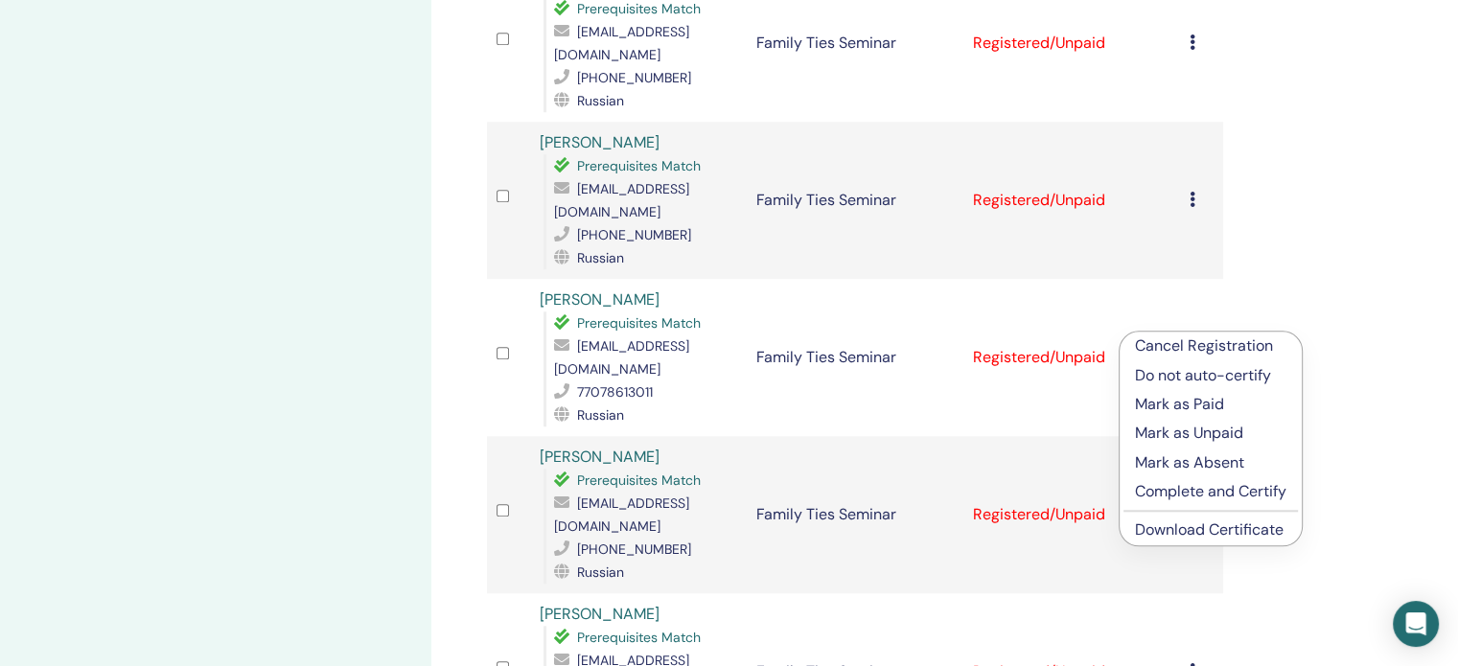
click at [1176, 525] on link "Download Certificate" at bounding box center [1209, 530] width 149 height 20
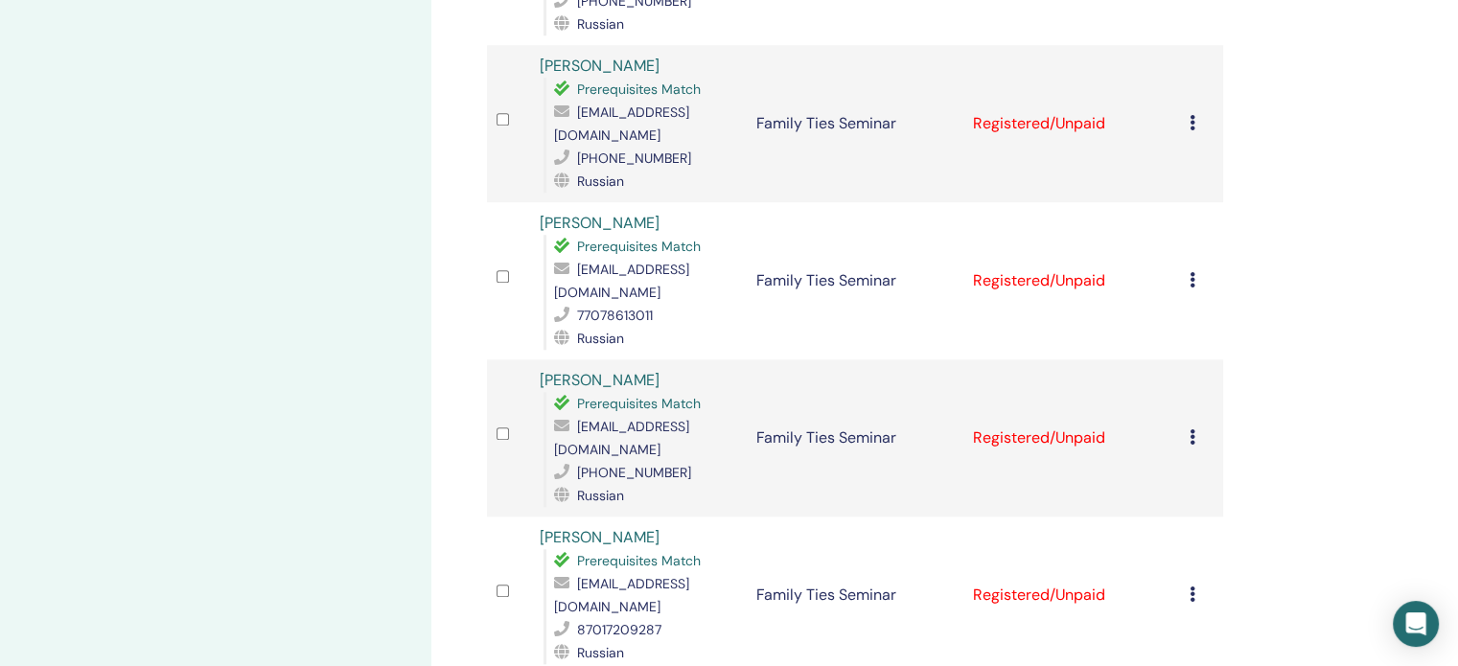
scroll to position [1917, 0]
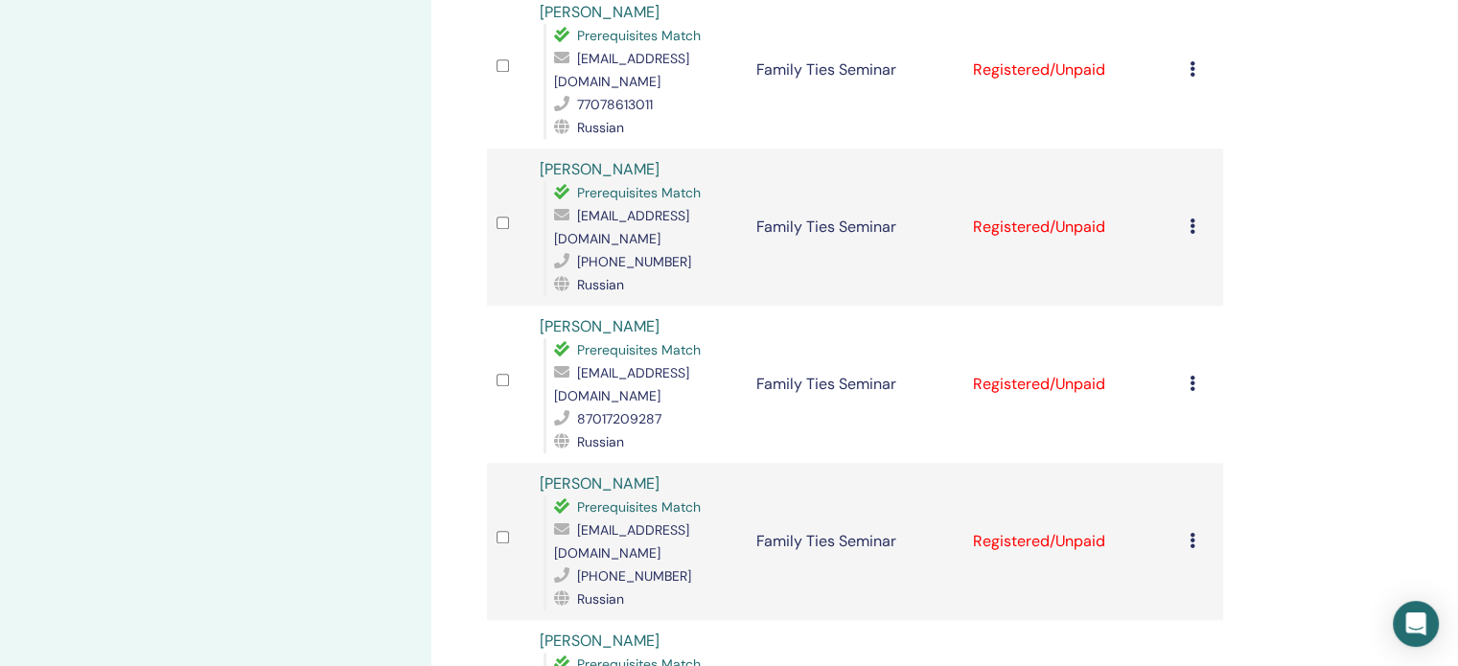
click at [1192, 376] on icon at bounding box center [1193, 383] width 6 height 15
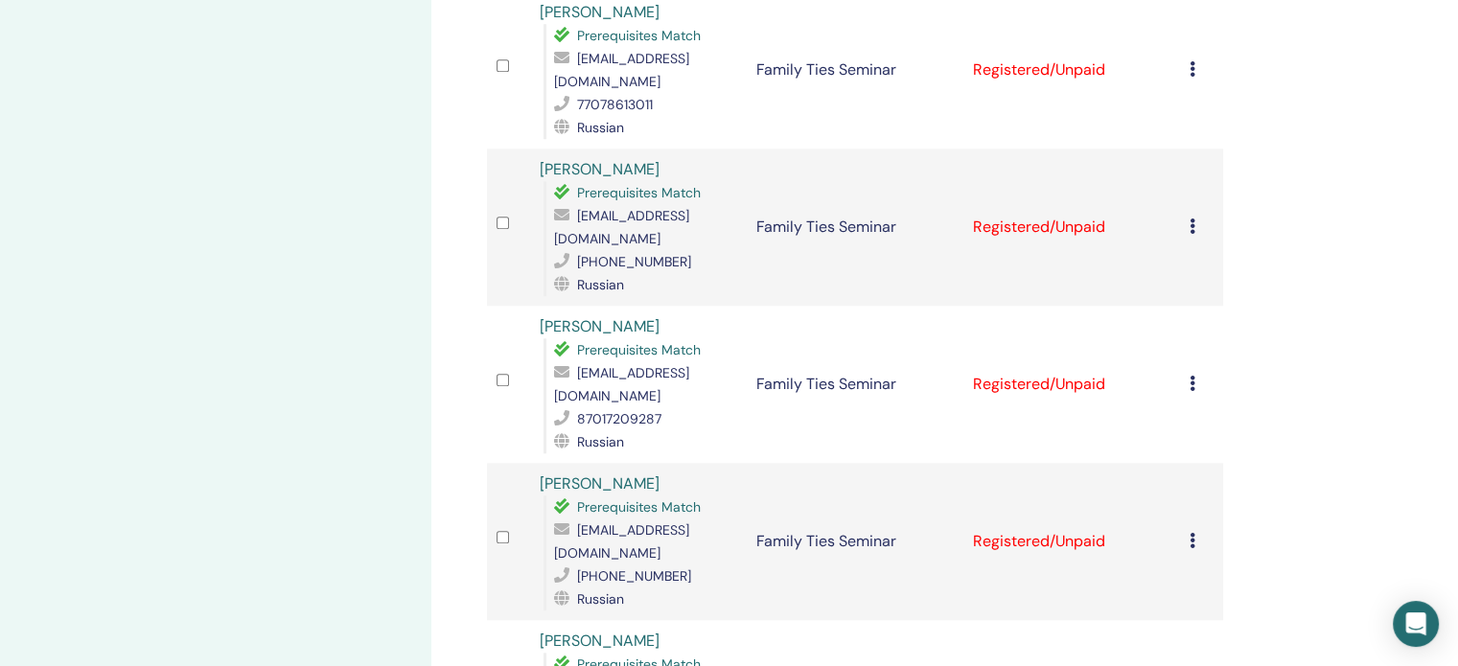
click at [1190, 376] on icon at bounding box center [1193, 383] width 6 height 15
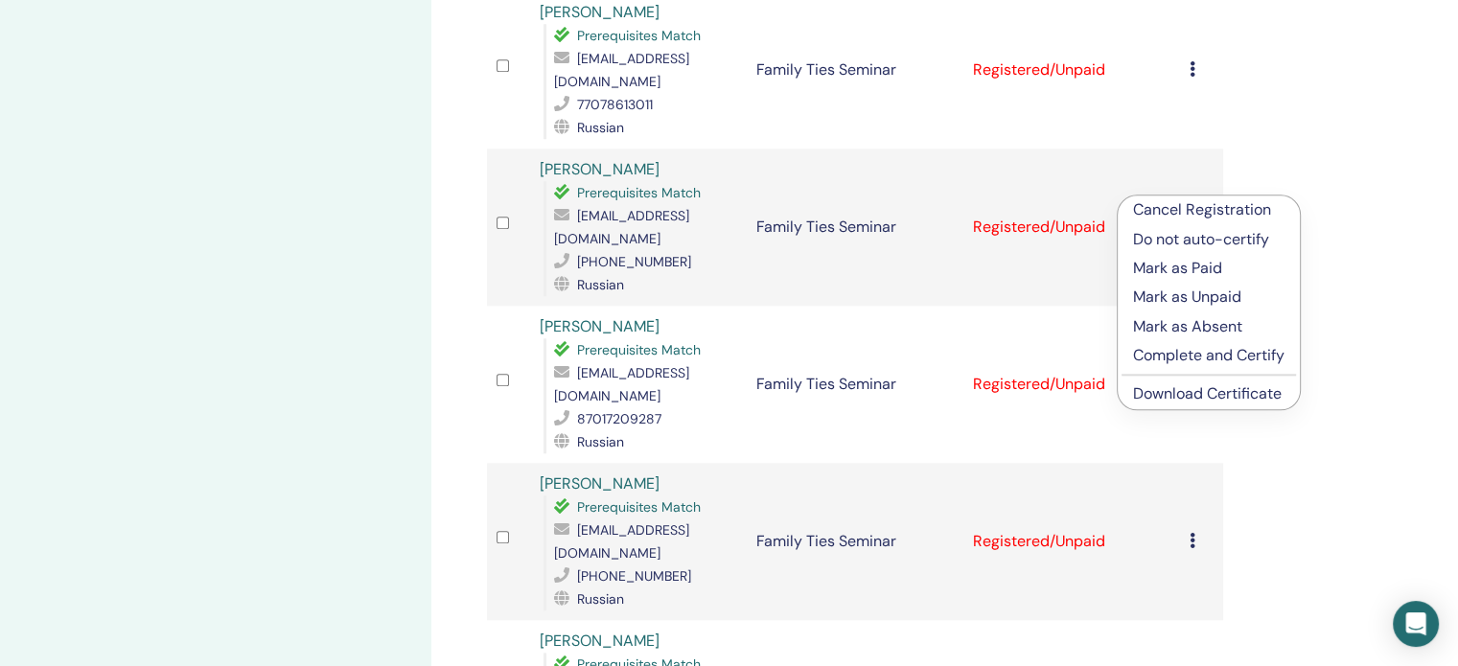
click at [1176, 387] on link "Download Certificate" at bounding box center [1207, 393] width 149 height 20
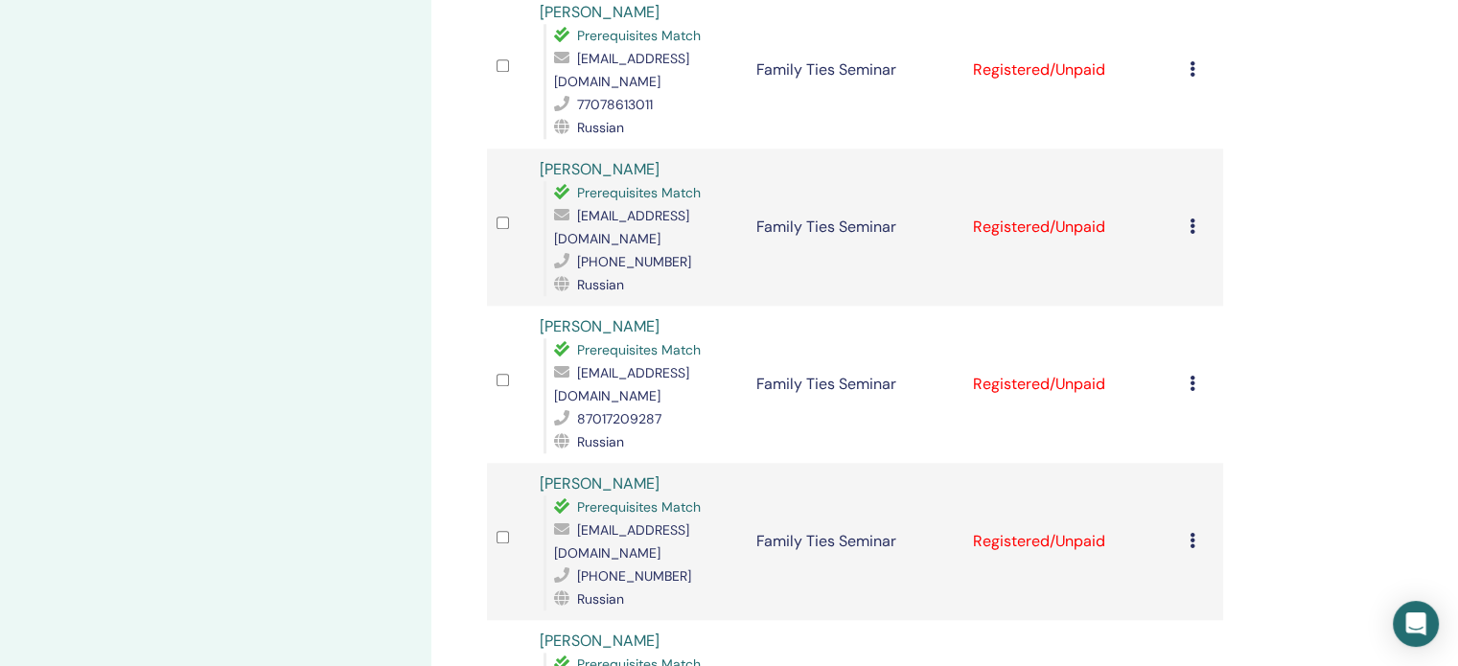
click at [1191, 533] on icon at bounding box center [1193, 540] width 6 height 15
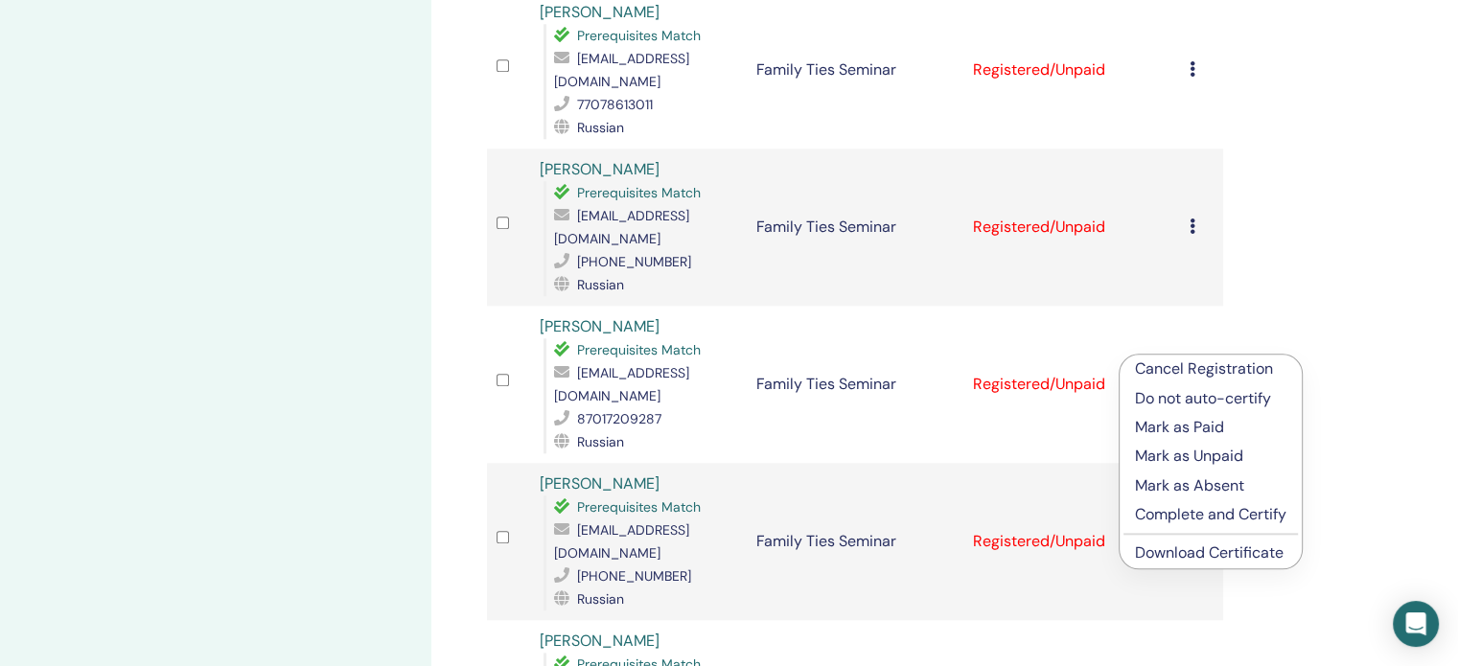
click at [1197, 552] on link "Download Certificate" at bounding box center [1209, 553] width 149 height 20
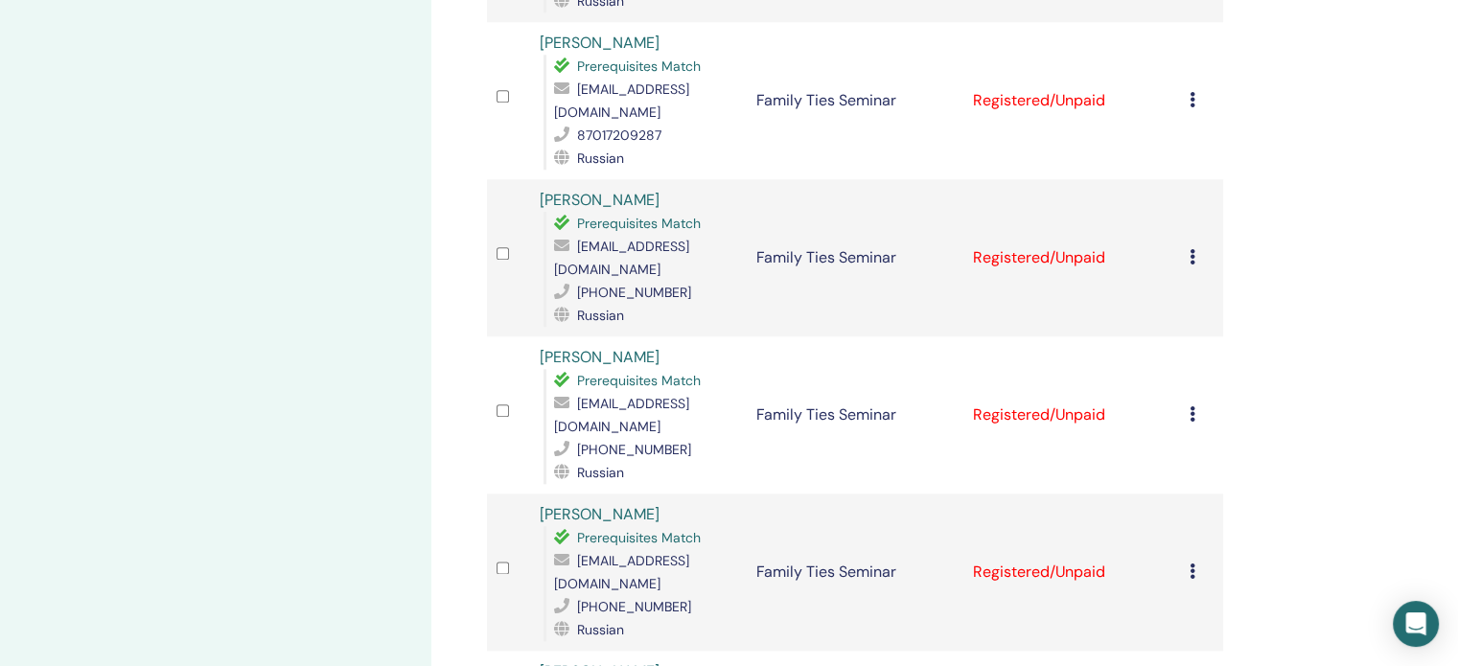
scroll to position [2205, 0]
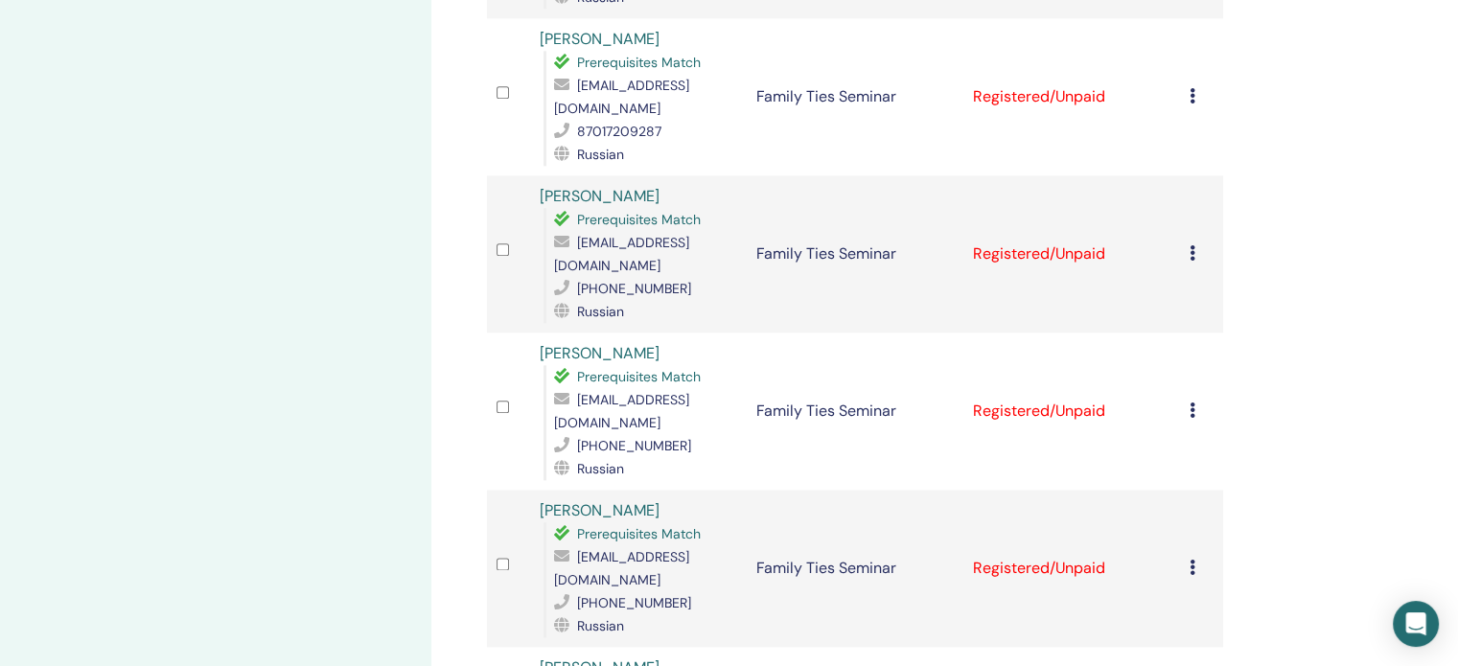
click at [1191, 403] on icon at bounding box center [1193, 410] width 6 height 15
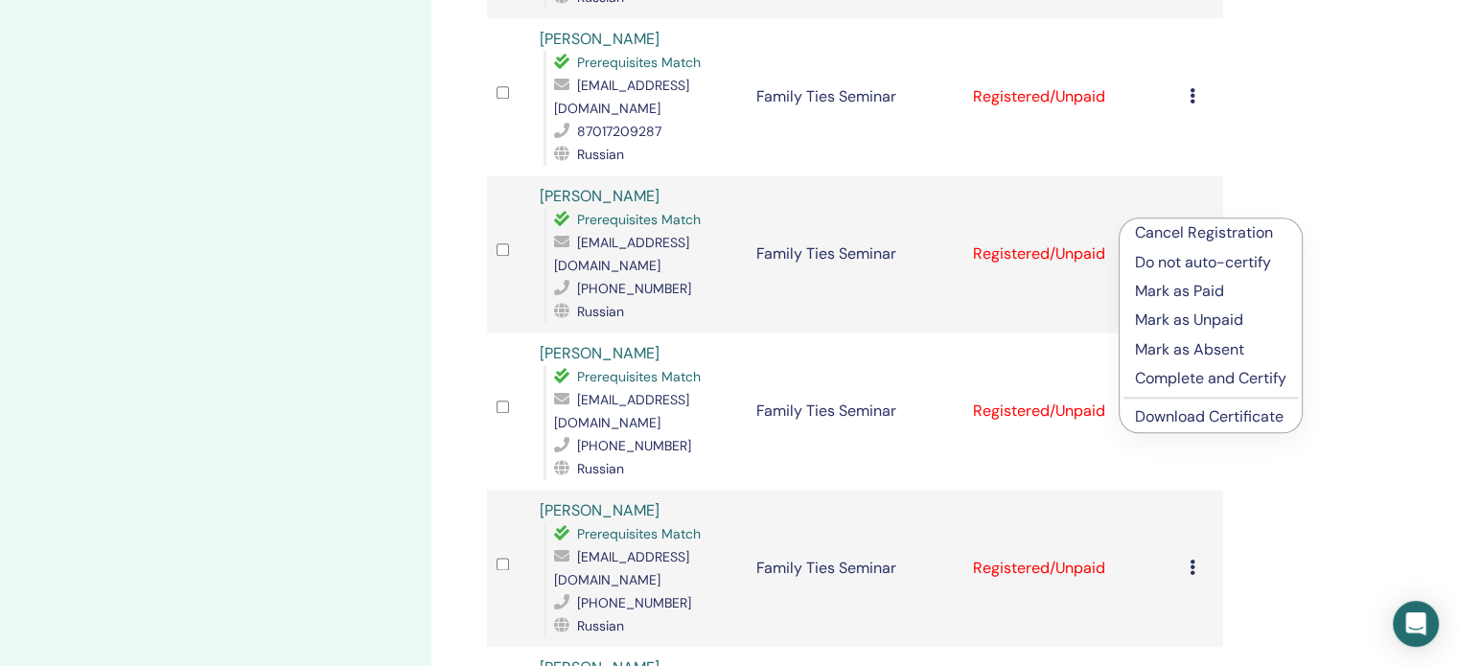
click at [1178, 419] on link "Download Certificate" at bounding box center [1209, 416] width 149 height 20
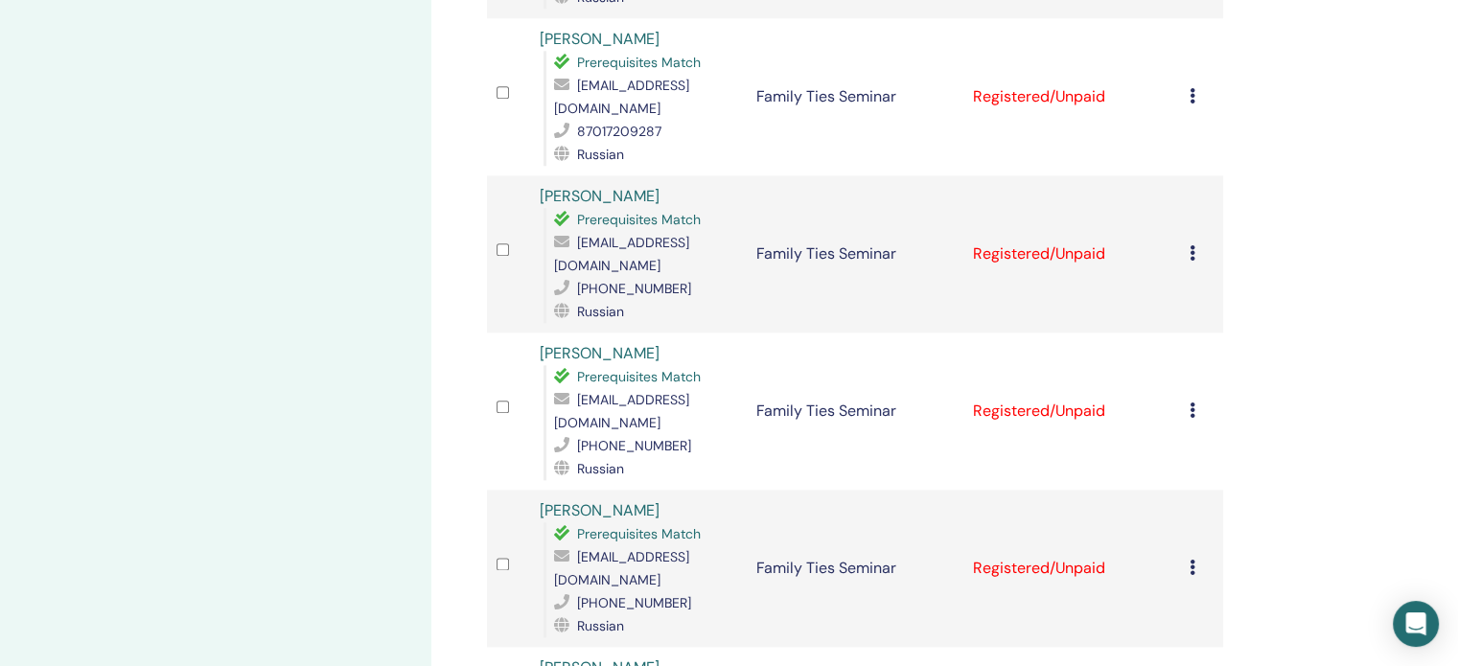
click at [1192, 560] on icon at bounding box center [1193, 567] width 6 height 15
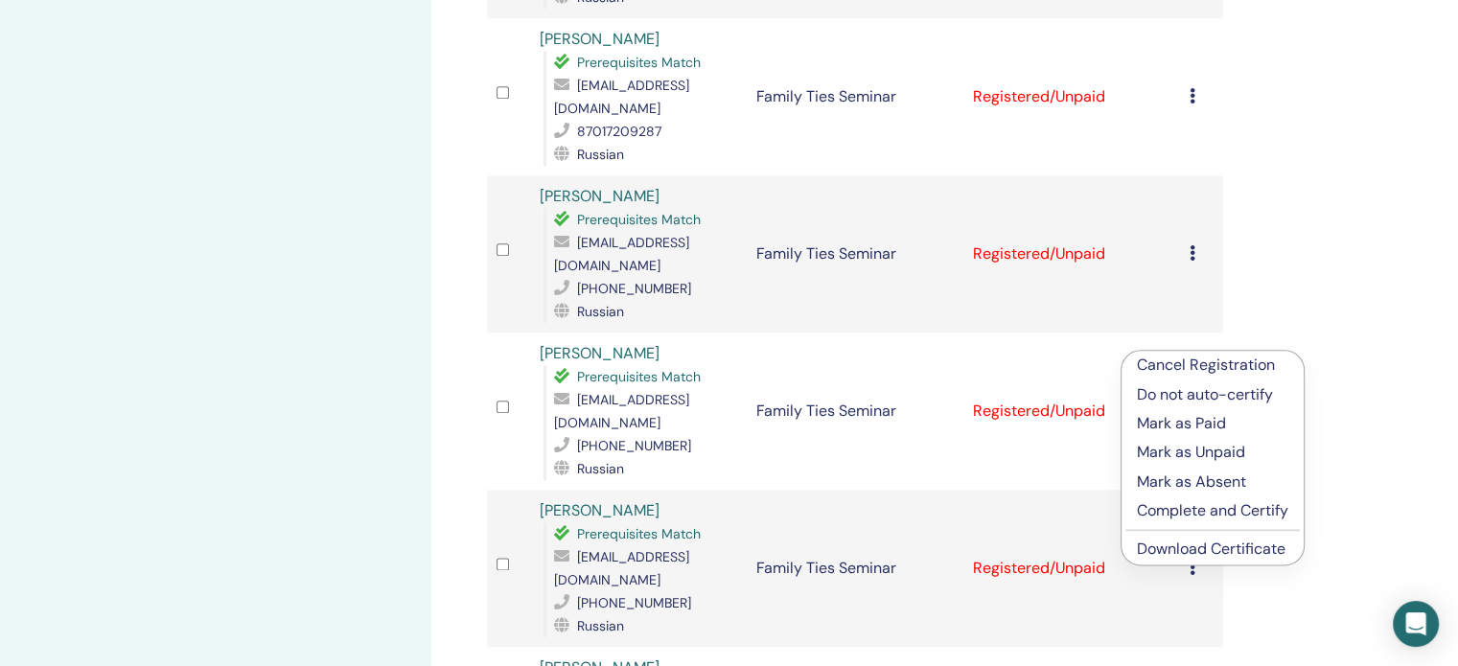
click at [1182, 548] on link "Download Certificate" at bounding box center [1211, 549] width 149 height 20
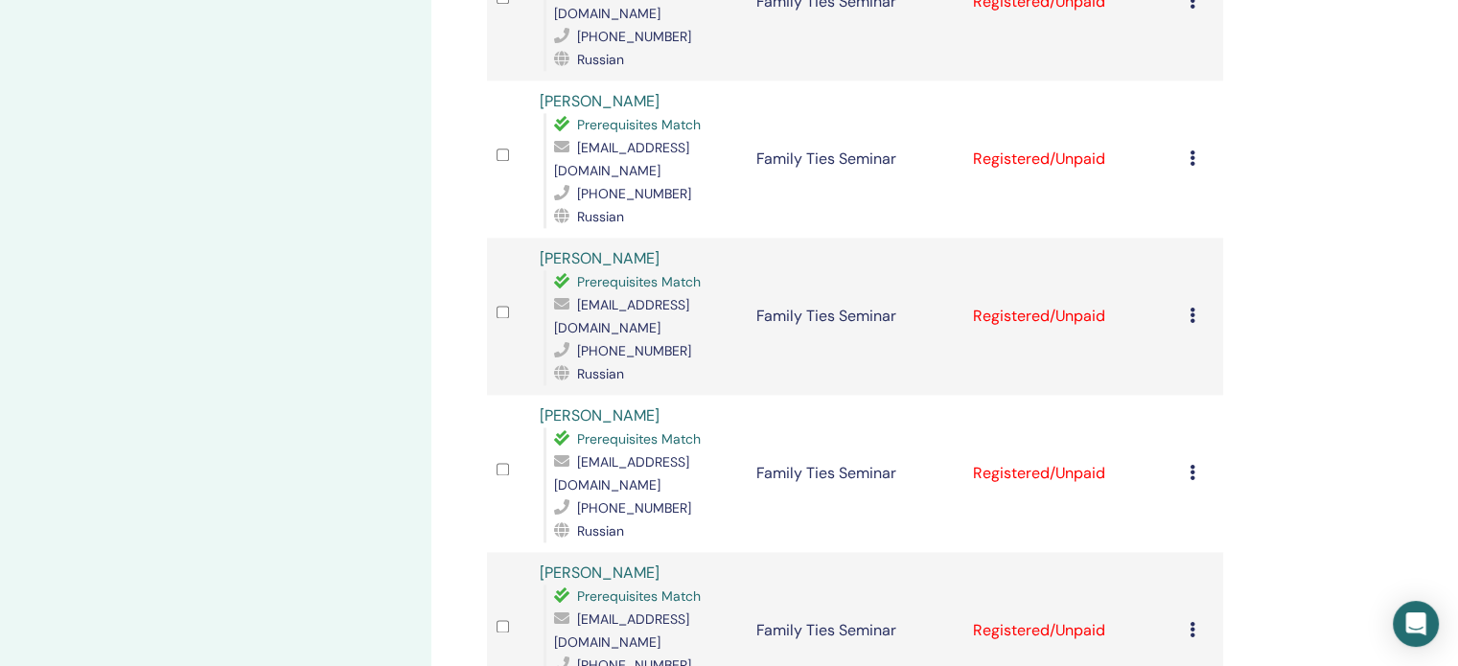
scroll to position [2492, 0]
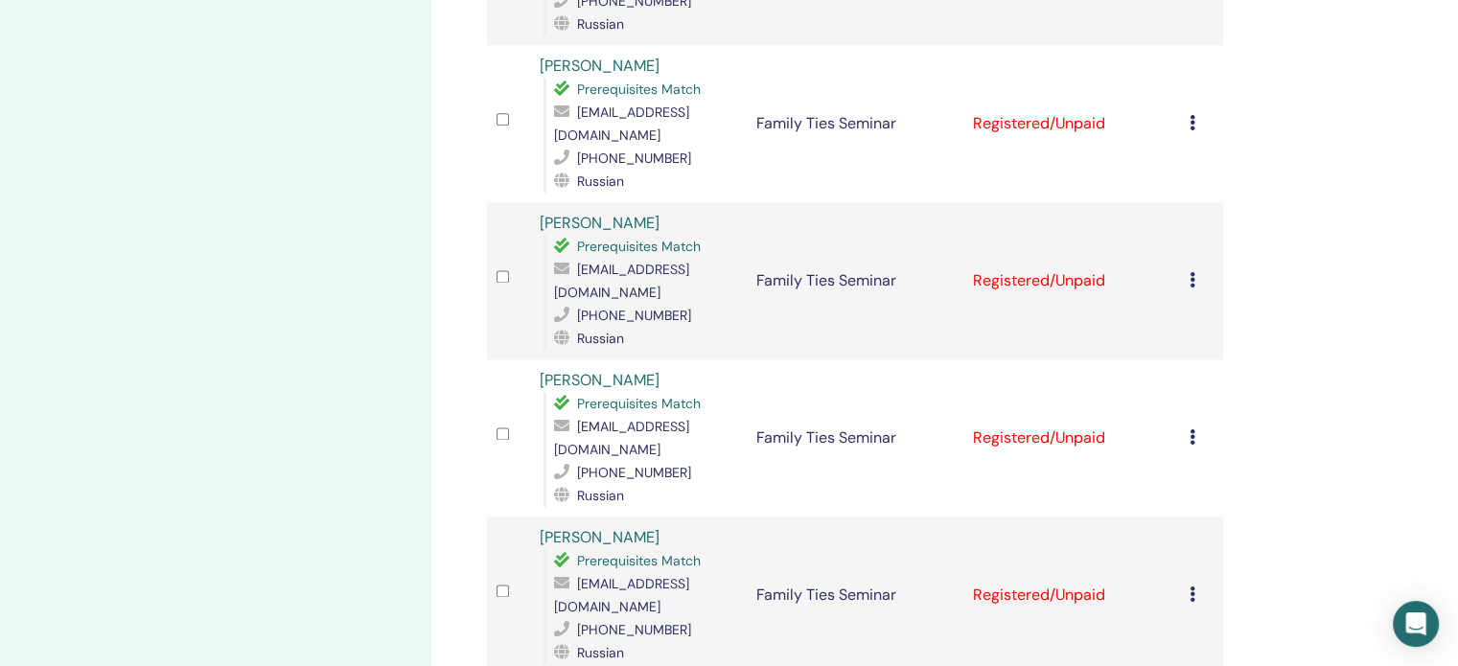
click at [1193, 429] on icon at bounding box center [1193, 436] width 6 height 15
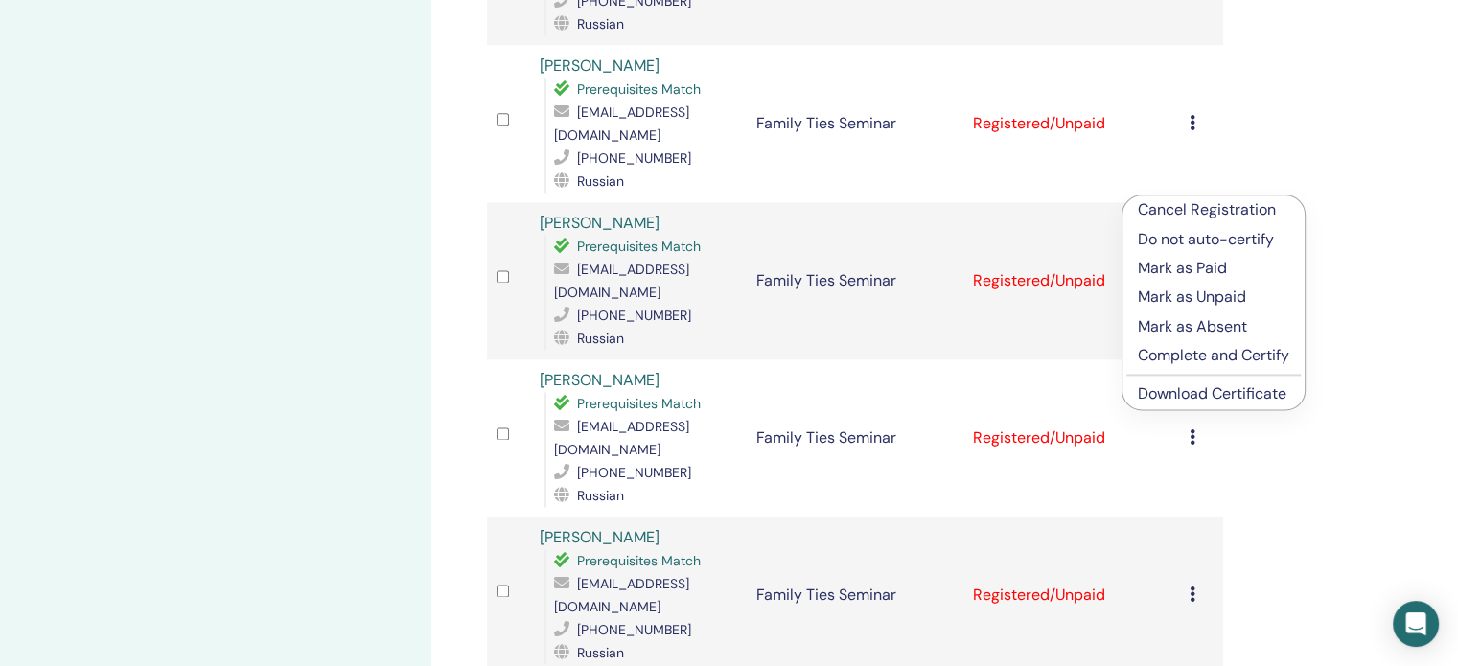
click at [1181, 391] on link "Download Certificate" at bounding box center [1212, 393] width 149 height 20
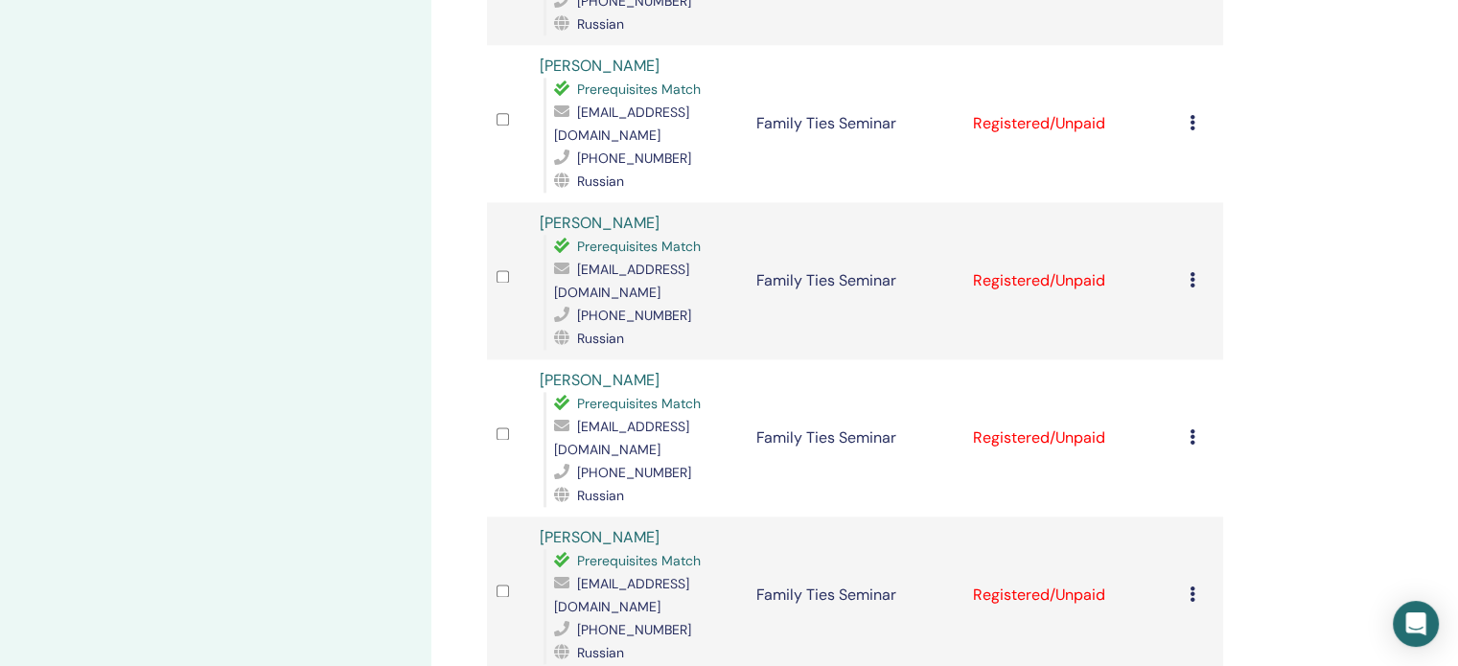
click at [1192, 587] on icon at bounding box center [1193, 594] width 6 height 15
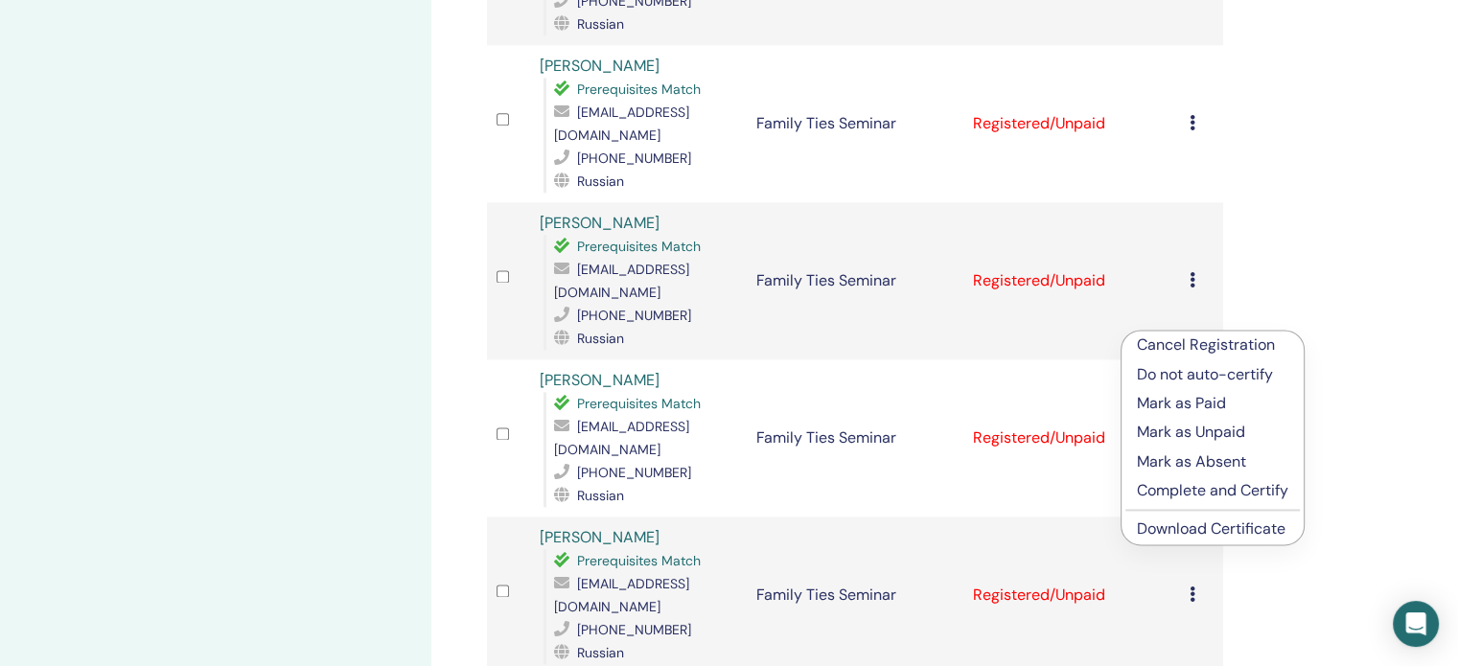
click at [1226, 528] on link "Download Certificate" at bounding box center [1211, 529] width 149 height 20
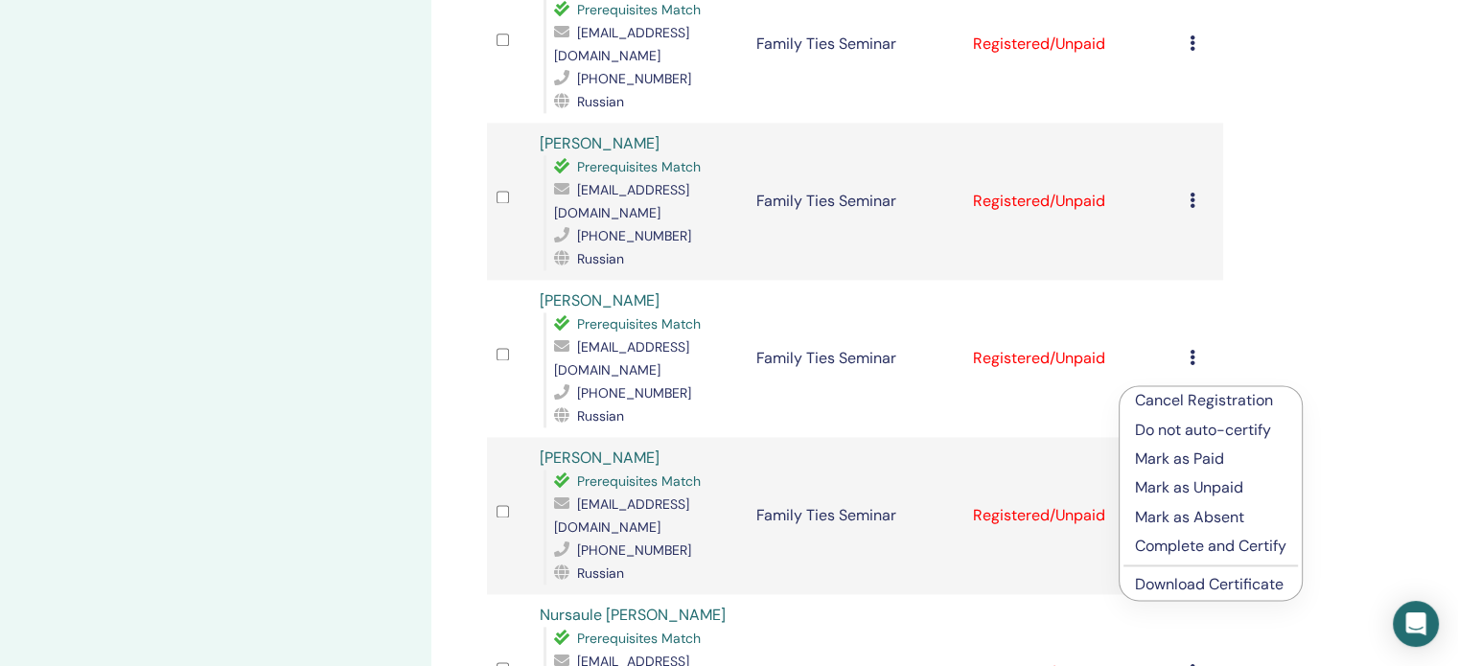
scroll to position [2684, 0]
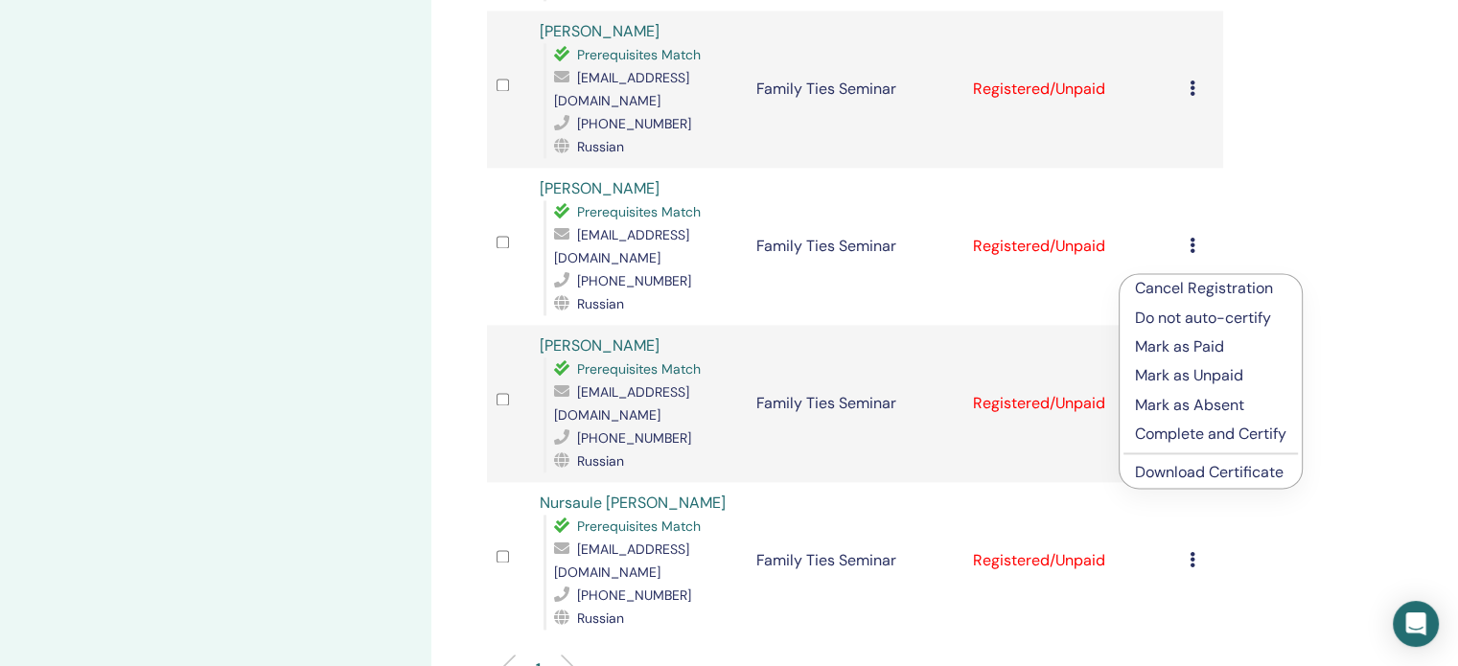
click at [1191, 465] on link "Download Certificate" at bounding box center [1209, 472] width 149 height 20
